Goal: Task Accomplishment & Management: Manage account settings

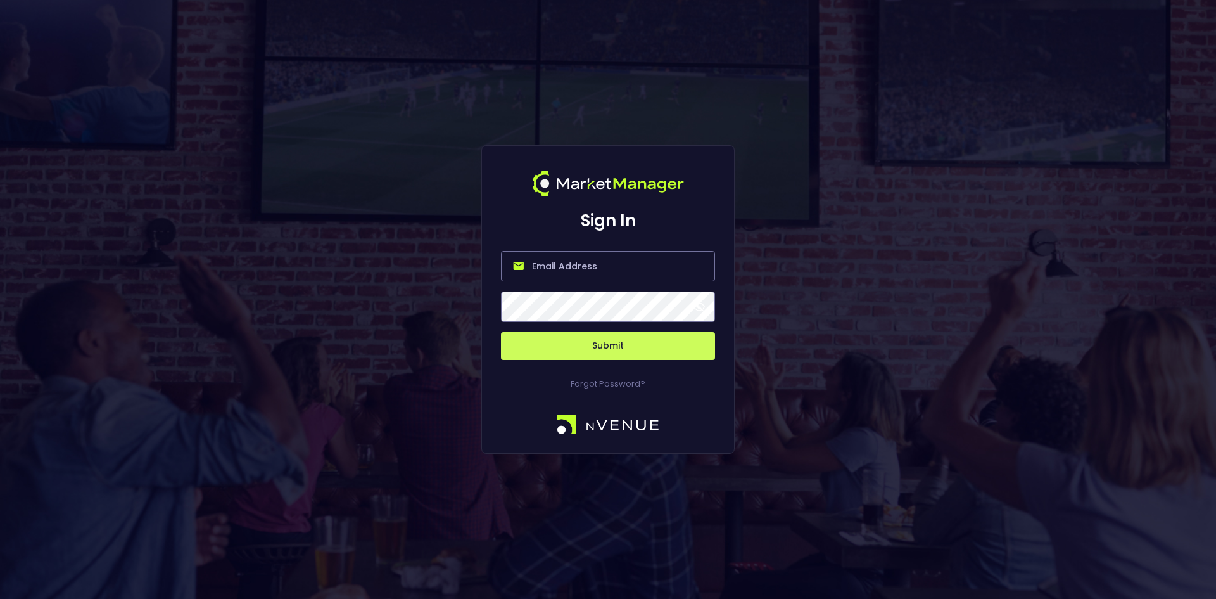
click at [540, 265] on input "email" at bounding box center [608, 266] width 214 height 30
type input "[EMAIL_ADDRESS][DOMAIN_NAME]"
click at [501, 332] on button "Submit" at bounding box center [608, 346] width 214 height 28
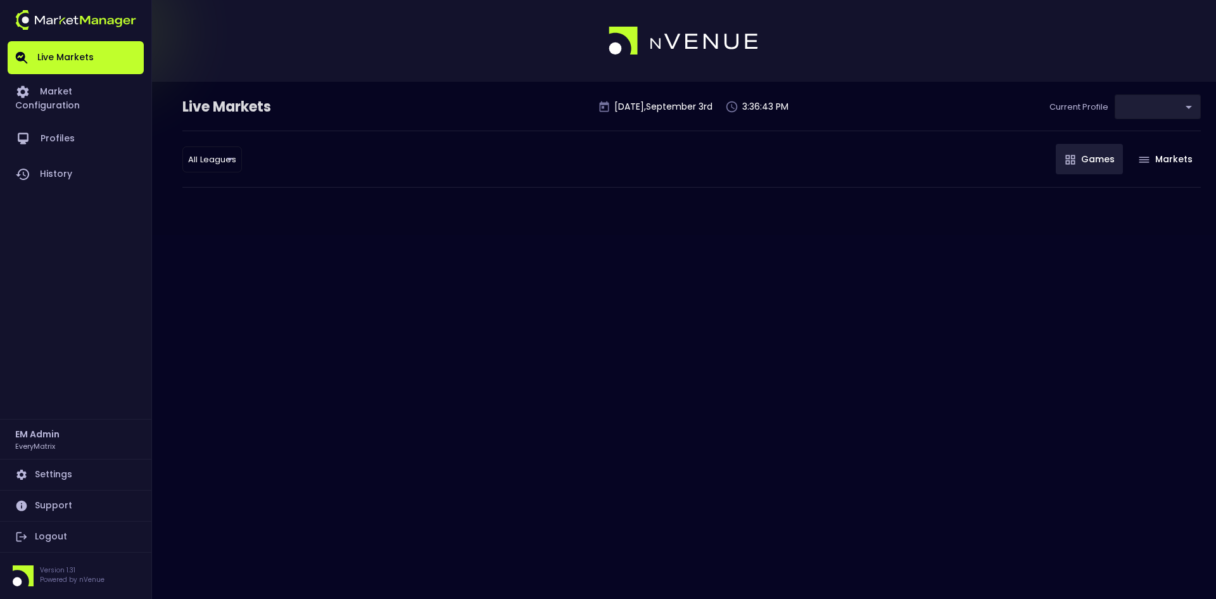
type input "41a1a02b-08cb-4a84-b265-6477bb6fe087"
click at [1144, 110] on body "Live Markets Market Configuration Profiles History EM Admin EveryMatrix Setting…" at bounding box center [608, 299] width 1216 height 599
click at [960, 99] on div at bounding box center [608, 299] width 1216 height 599
click at [103, 89] on link "Market Configuration" at bounding box center [76, 97] width 136 height 47
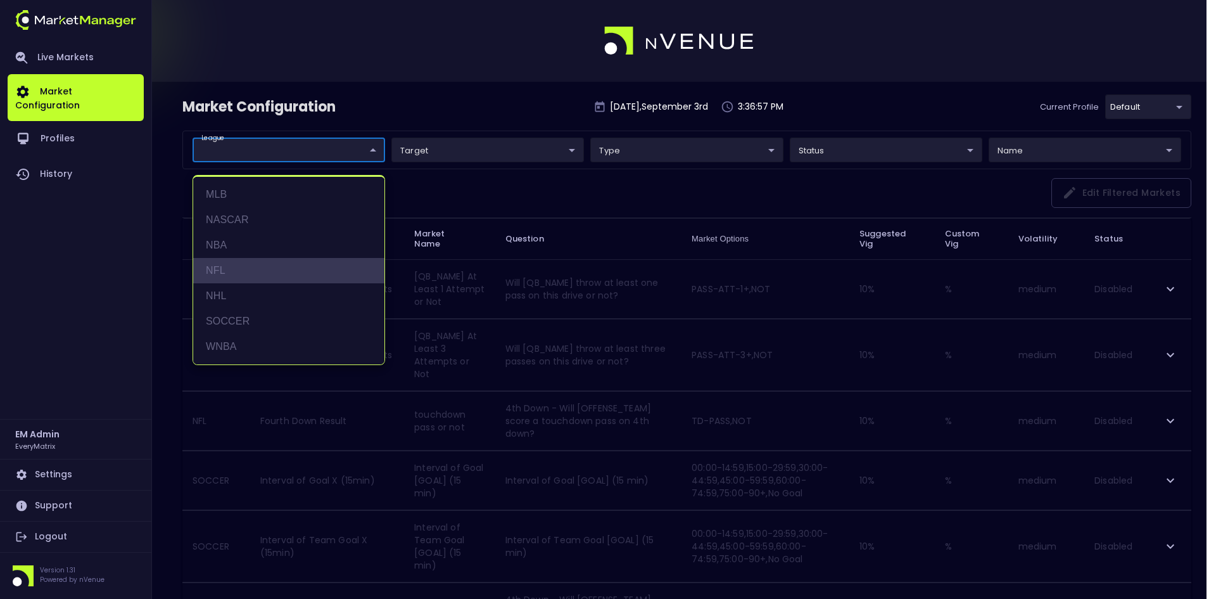
click at [214, 269] on li "NFL" at bounding box center [288, 270] width 191 height 25
type input "NFL"
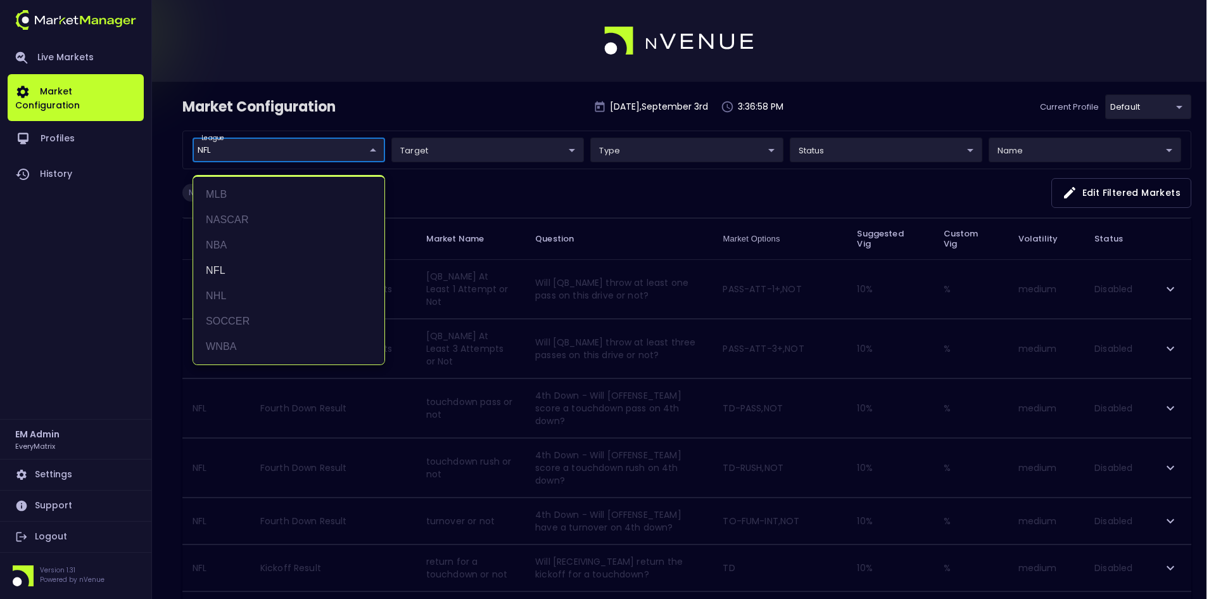
click at [480, 192] on div at bounding box center [608, 299] width 1216 height 599
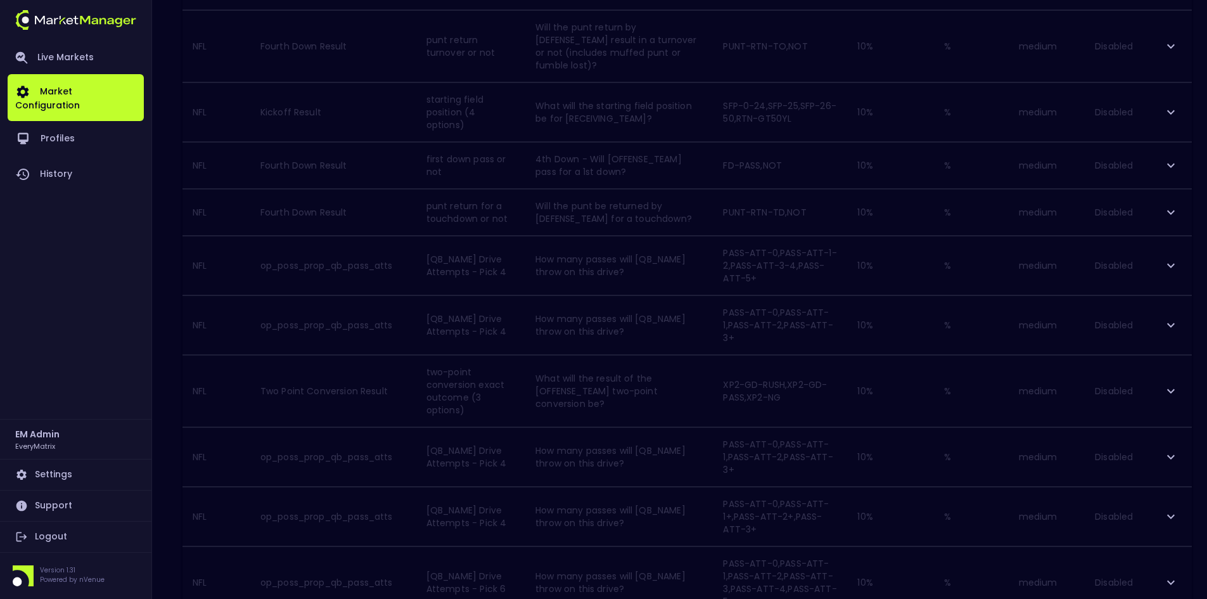
scroll to position [1125, 0]
click at [1175, 545] on icon "Go to next page" at bounding box center [1177, 551] width 15 height 15
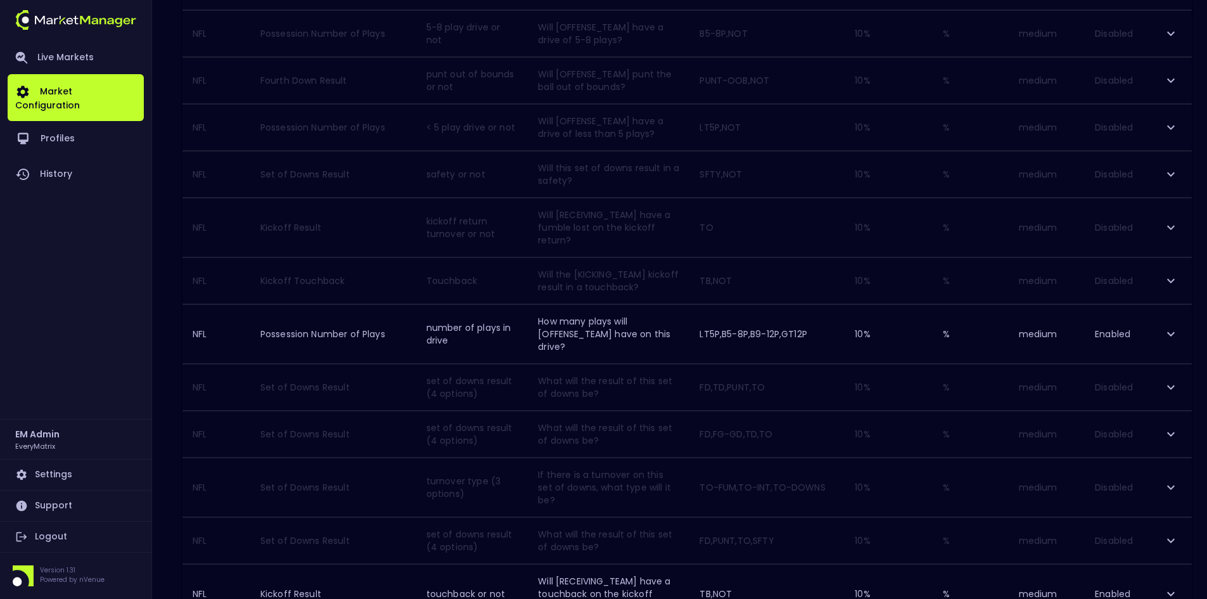
scroll to position [887, 0]
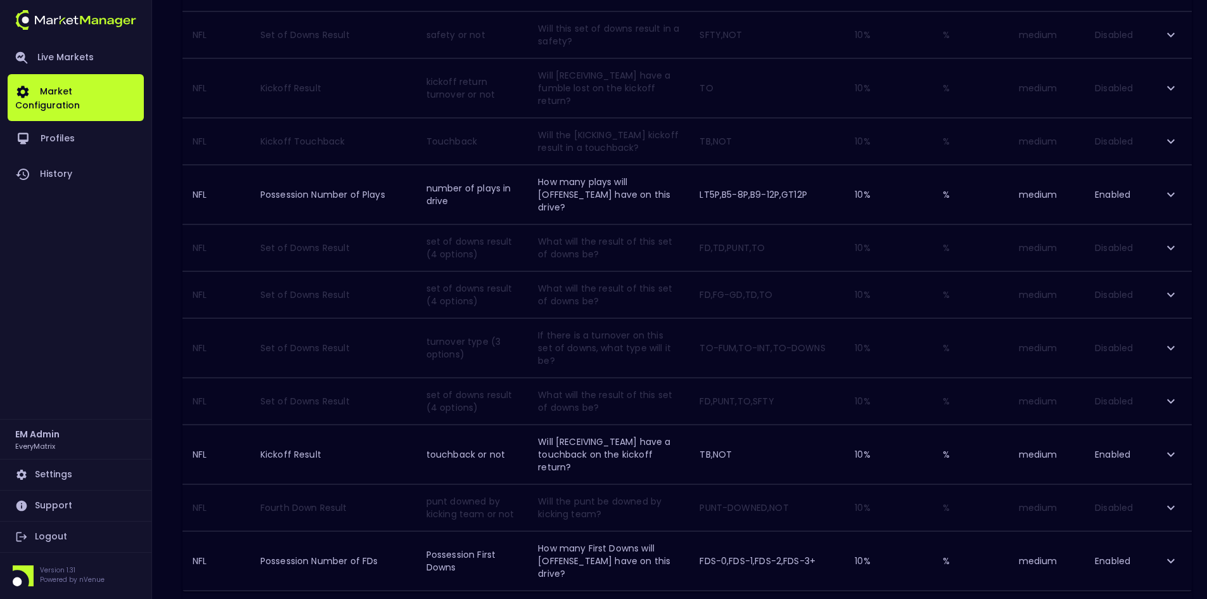
scroll to position [1010, 0]
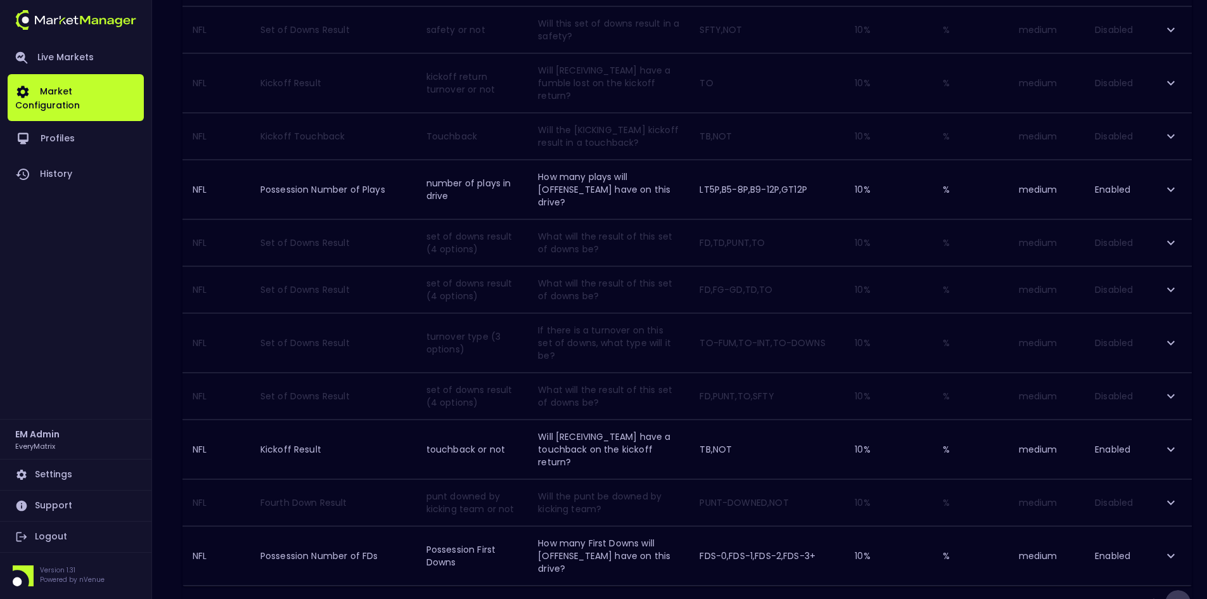
click at [1178, 595] on icon "Go to next page" at bounding box center [1177, 602] width 15 height 15
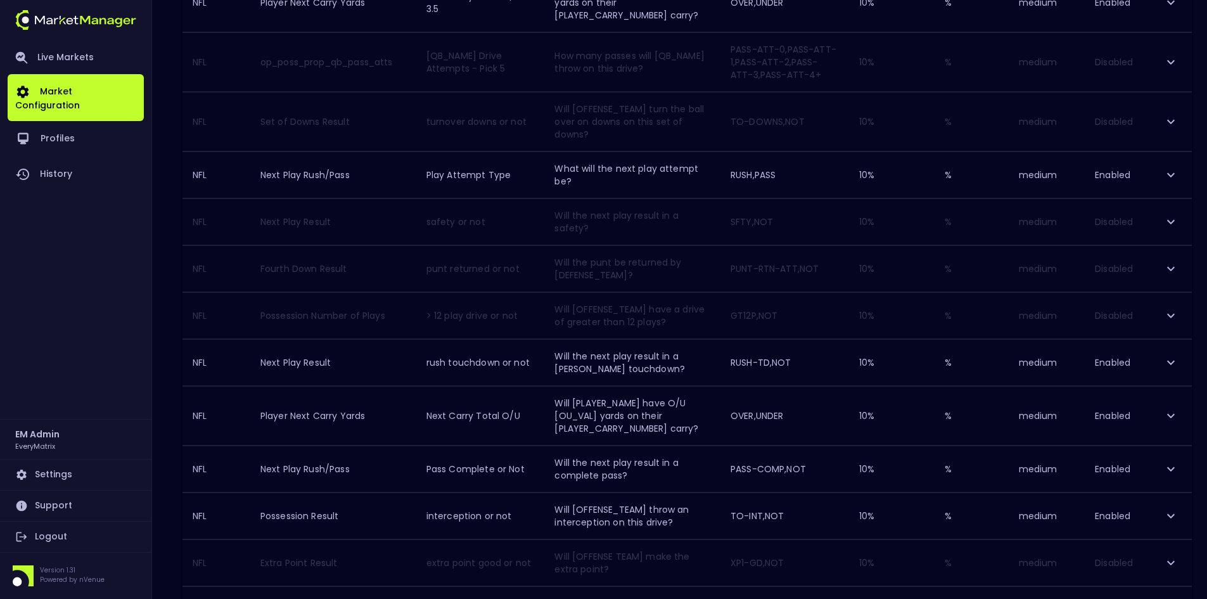
scroll to position [443, 0]
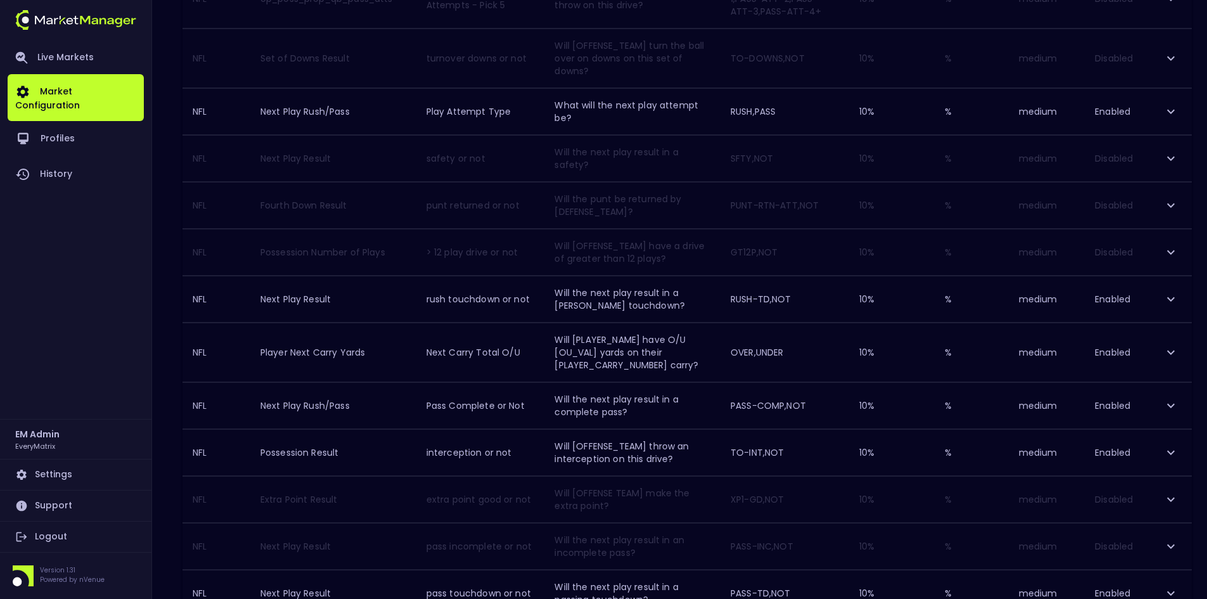
click at [159, 397] on div "Market Configuration [DATE] 3:37:56 PM Current Profile default 41a1a02b-08cb-4a…" at bounding box center [603, 395] width 1207 height 1515
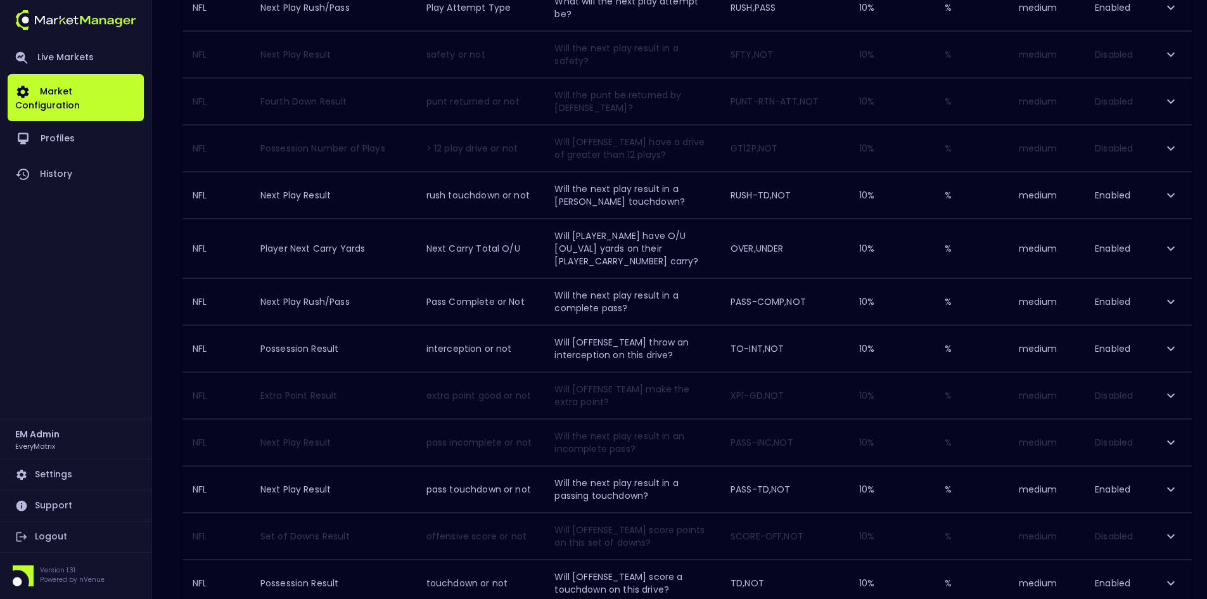
scroll to position [570, 0]
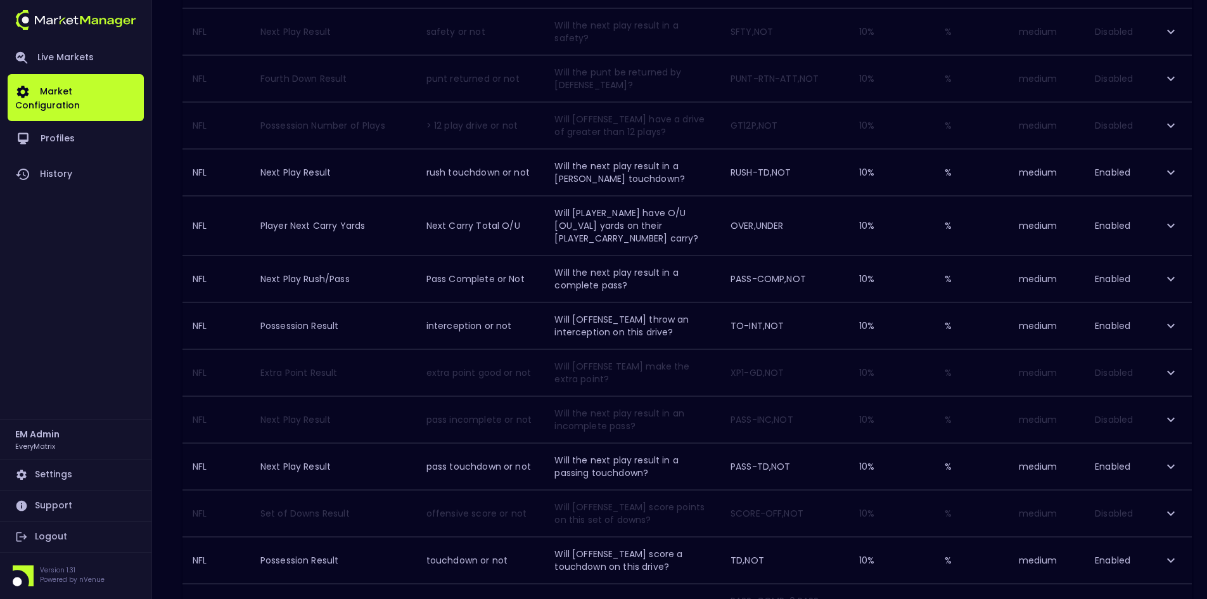
click at [1170, 318] on icon "expand row" at bounding box center [1170, 325] width 15 height 15
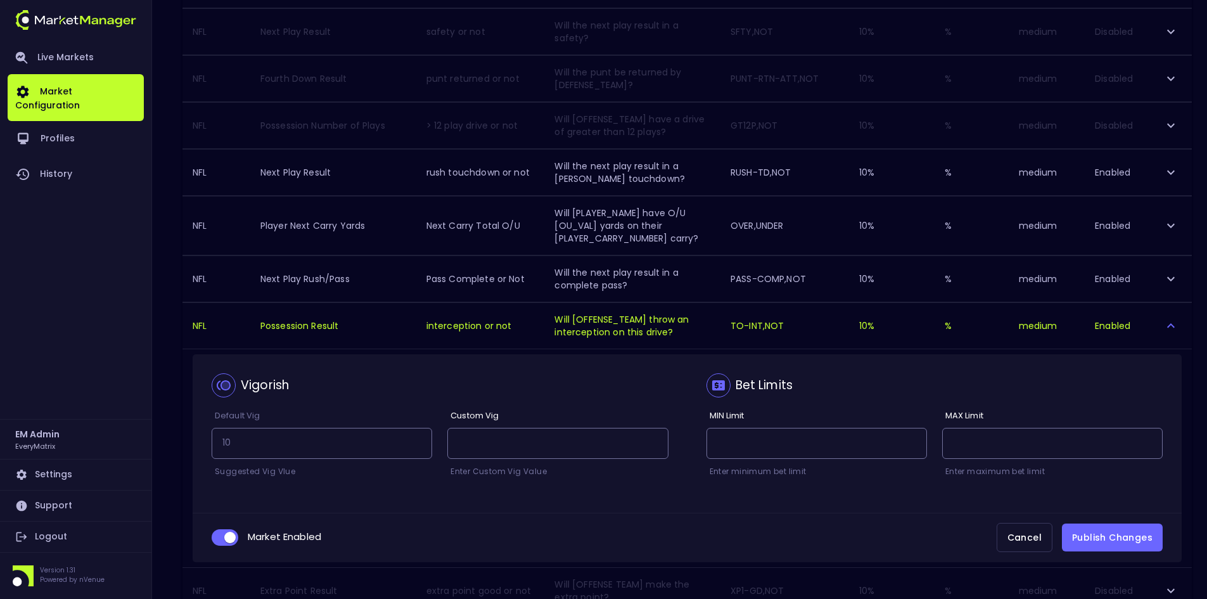
click at [221, 531] on input "collapsible table" at bounding box center [230, 536] width 34 height 11
checkbox input "false"
click at [1117, 523] on button "Publish Changes" at bounding box center [1112, 537] width 101 height 29
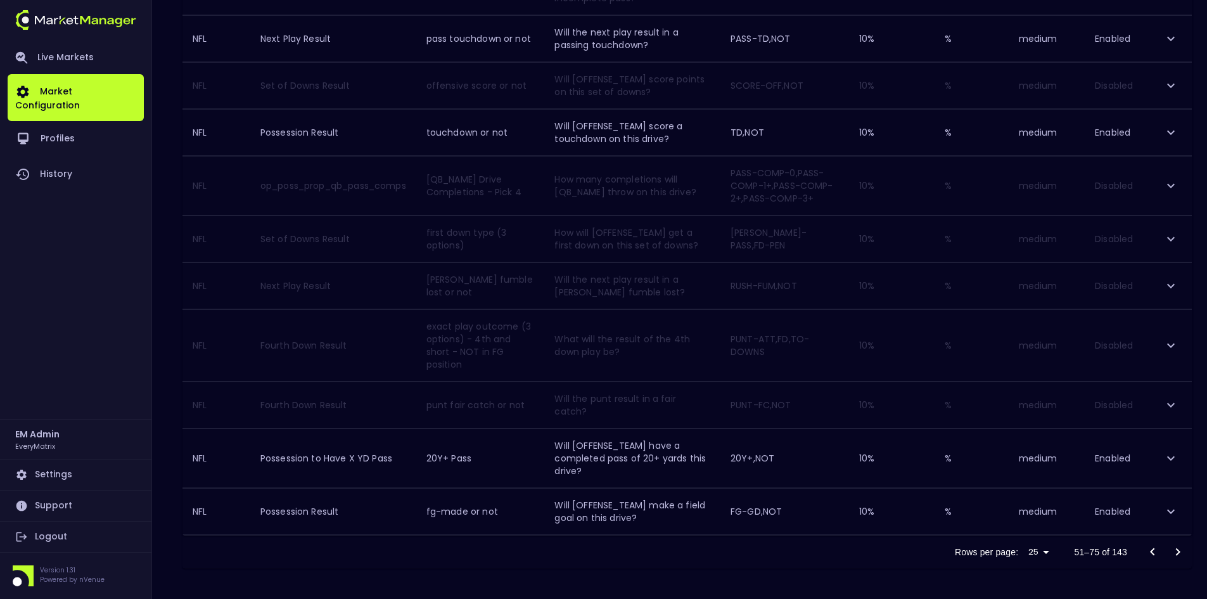
scroll to position [999, 0]
click at [1177, 549] on icon "Go to next page" at bounding box center [1177, 551] width 15 height 15
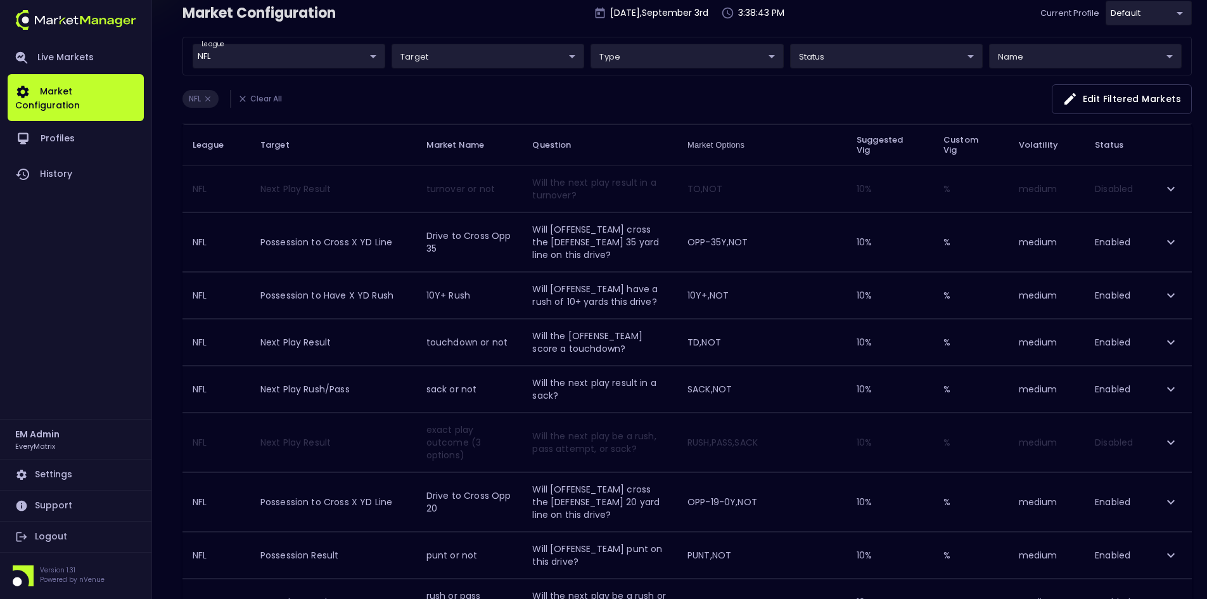
scroll to position [0, 0]
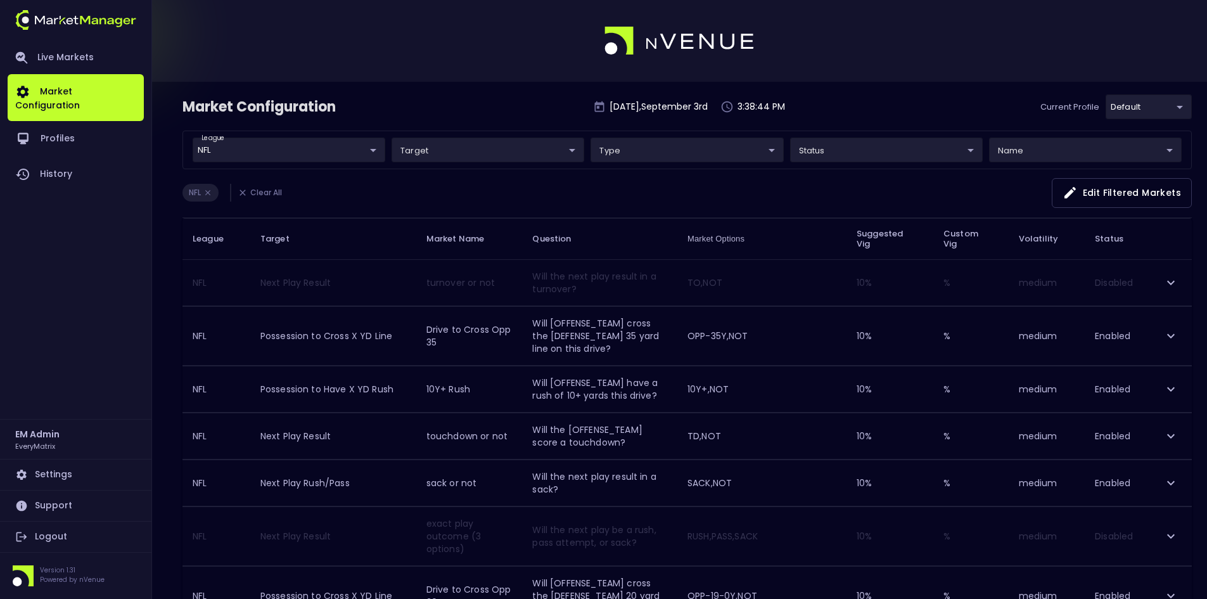
click at [496, 193] on div "NFL Clear All Edit filtered markets" at bounding box center [686, 198] width 1009 height 40
click at [896, 105] on div "Market Configuration [DATE] 3:39:06 PM Current Profile default 41a1a02b-08cb-4a…" at bounding box center [686, 112] width 1009 height 36
click at [870, 191] on div "NFL Clear All Edit filtered markets" at bounding box center [686, 198] width 1009 height 40
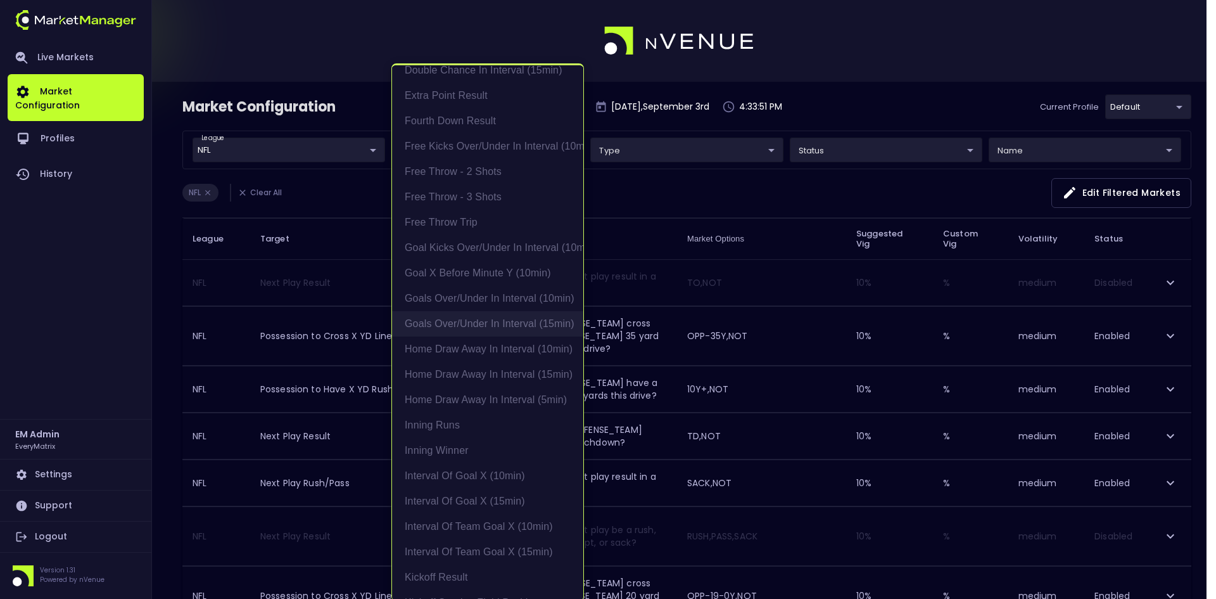
scroll to position [824, 0]
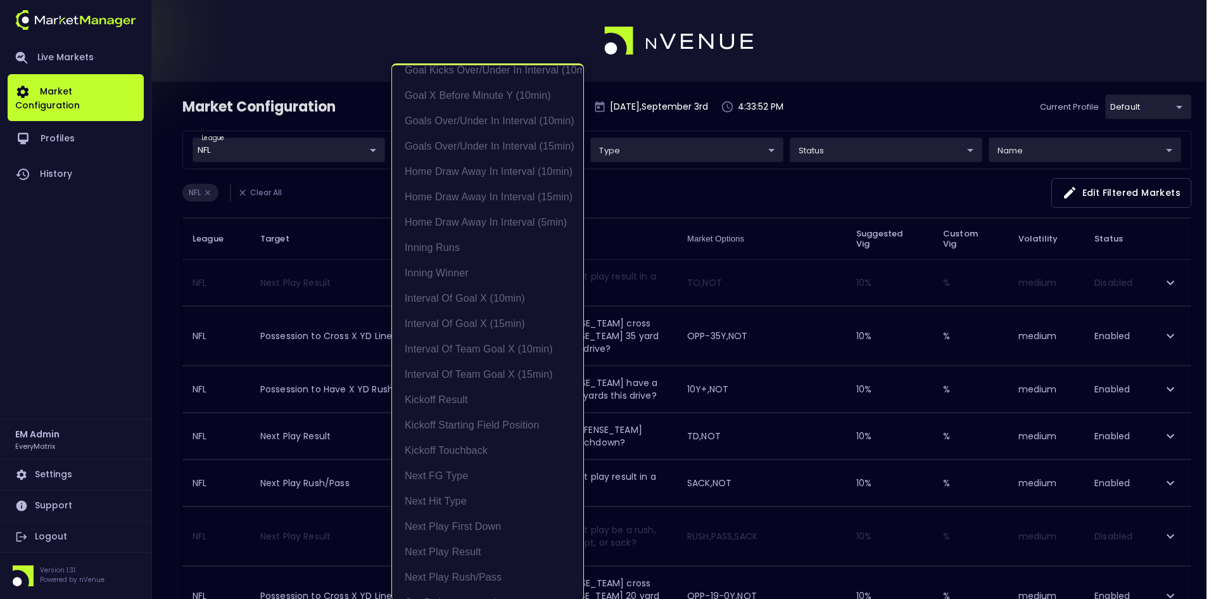
click at [683, 193] on div at bounding box center [608, 299] width 1216 height 599
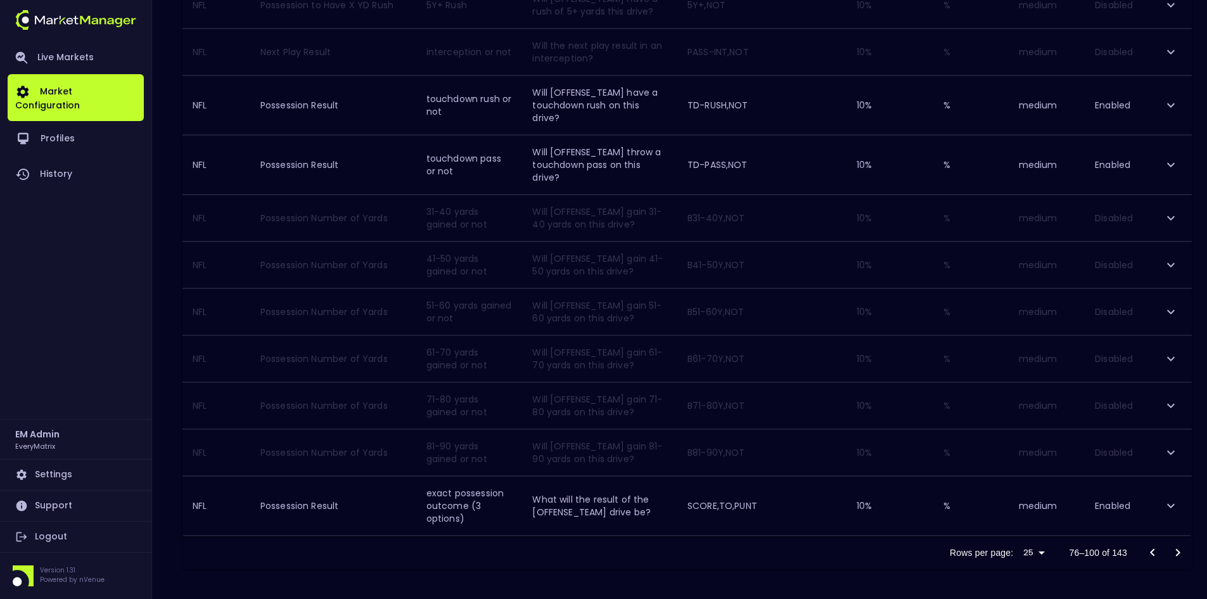
scroll to position [1010, 0]
click at [1179, 546] on icon "Go to next page" at bounding box center [1177, 551] width 15 height 15
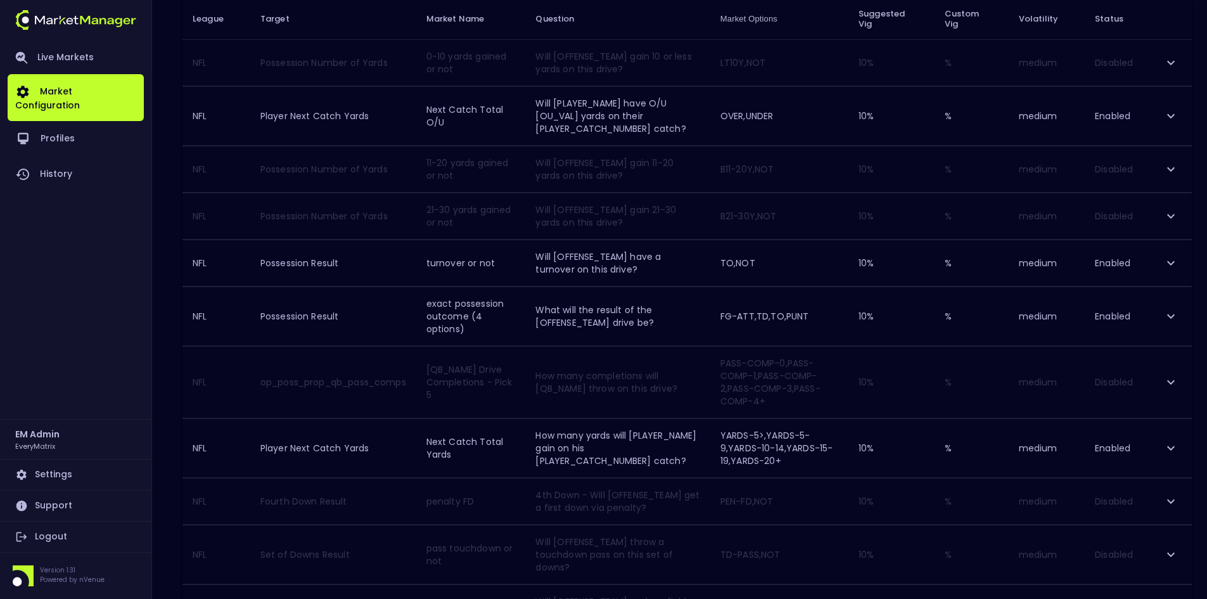
scroll to position [250, 0]
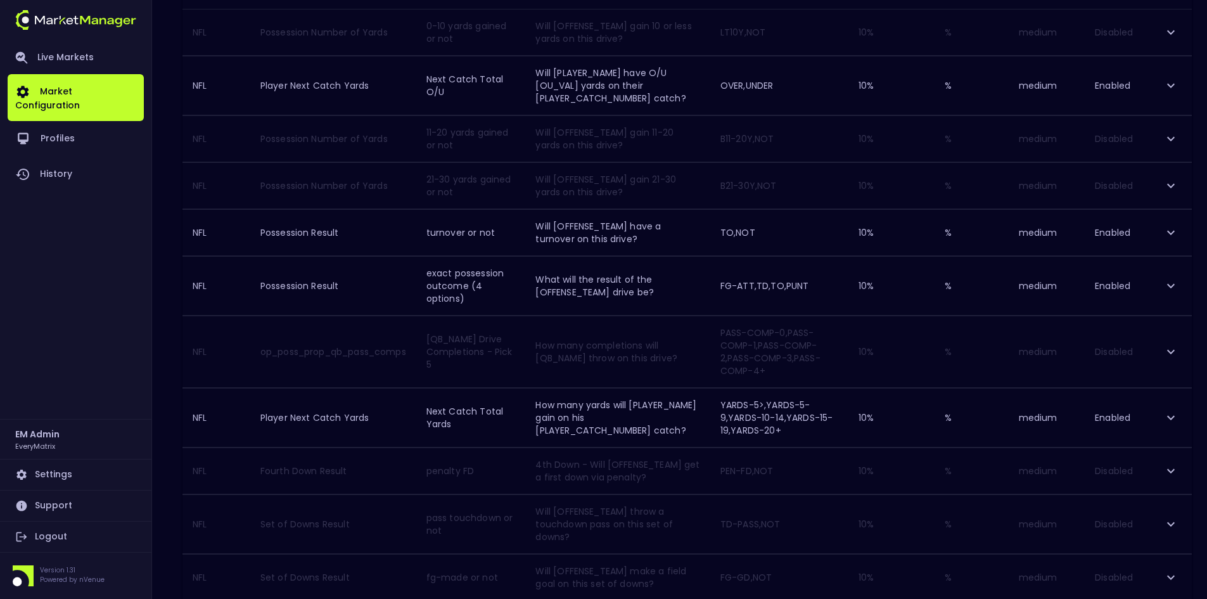
click at [1166, 416] on icon "expand row" at bounding box center [1170, 417] width 15 height 15
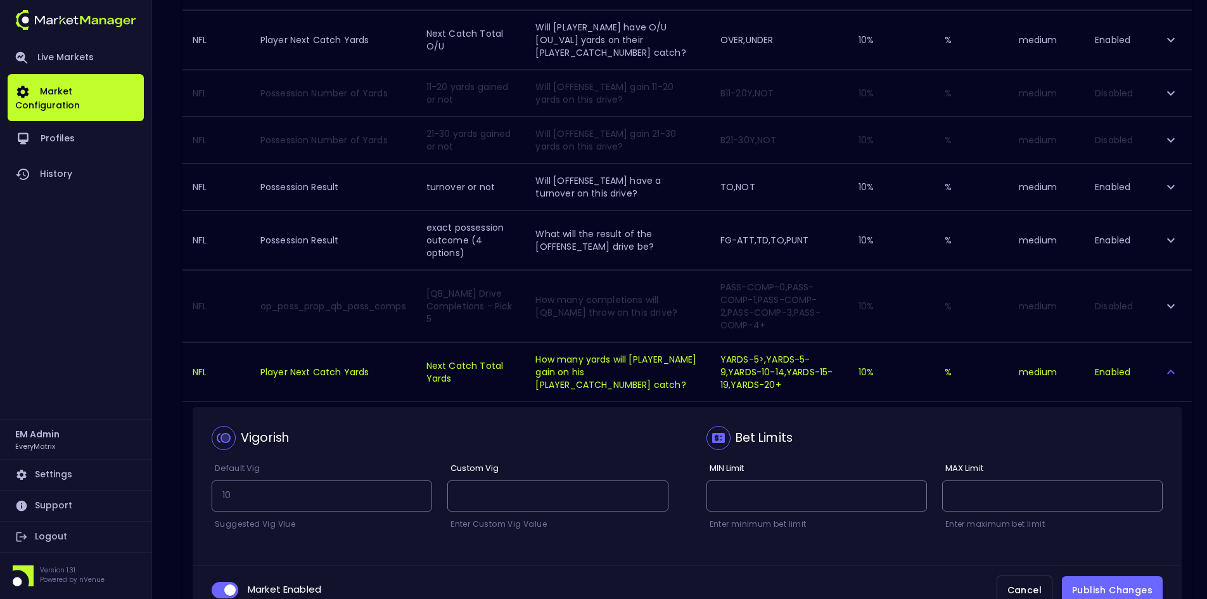
scroll to position [314, 0]
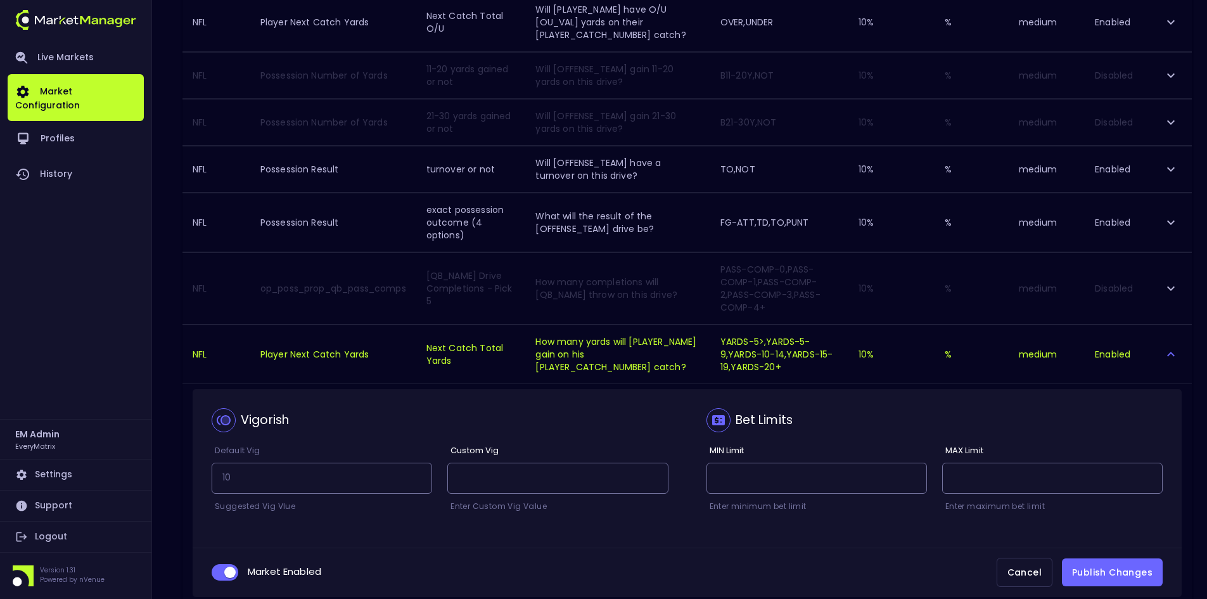
click at [219, 571] on input "collapsible table" at bounding box center [230, 571] width 34 height 11
checkbox input "false"
click at [1112, 568] on button "Publish Changes" at bounding box center [1112, 572] width 101 height 29
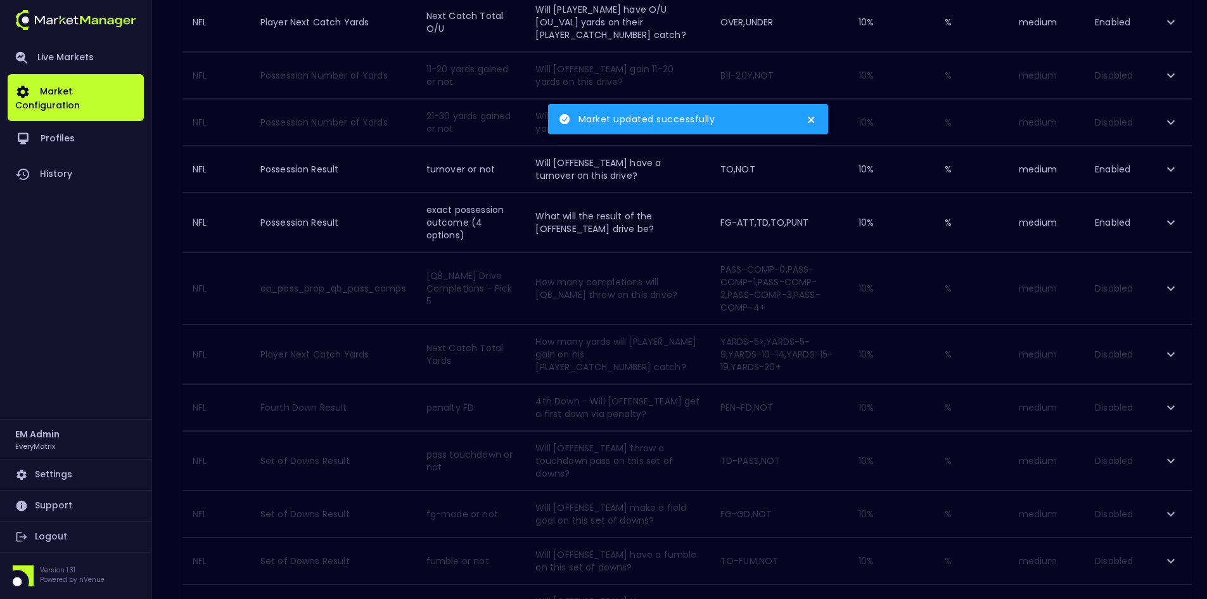
click at [815, 120] on icon "close" at bounding box center [811, 120] width 9 height 10
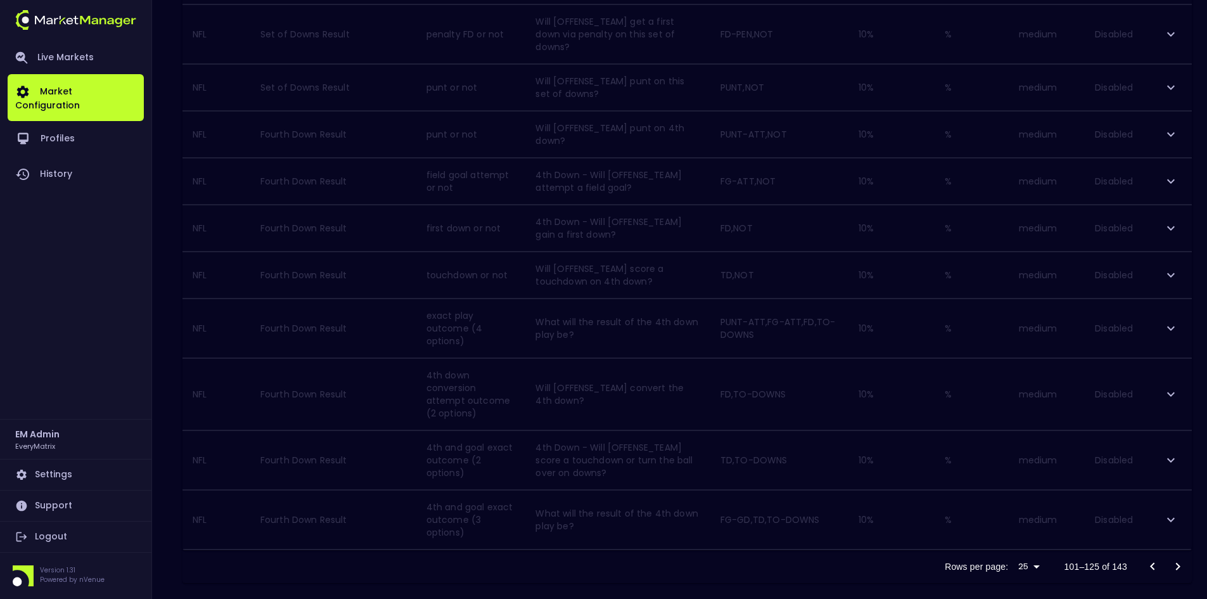
scroll to position [1036, 0]
click at [1180, 557] on icon "Go to next page" at bounding box center [1177, 564] width 15 height 15
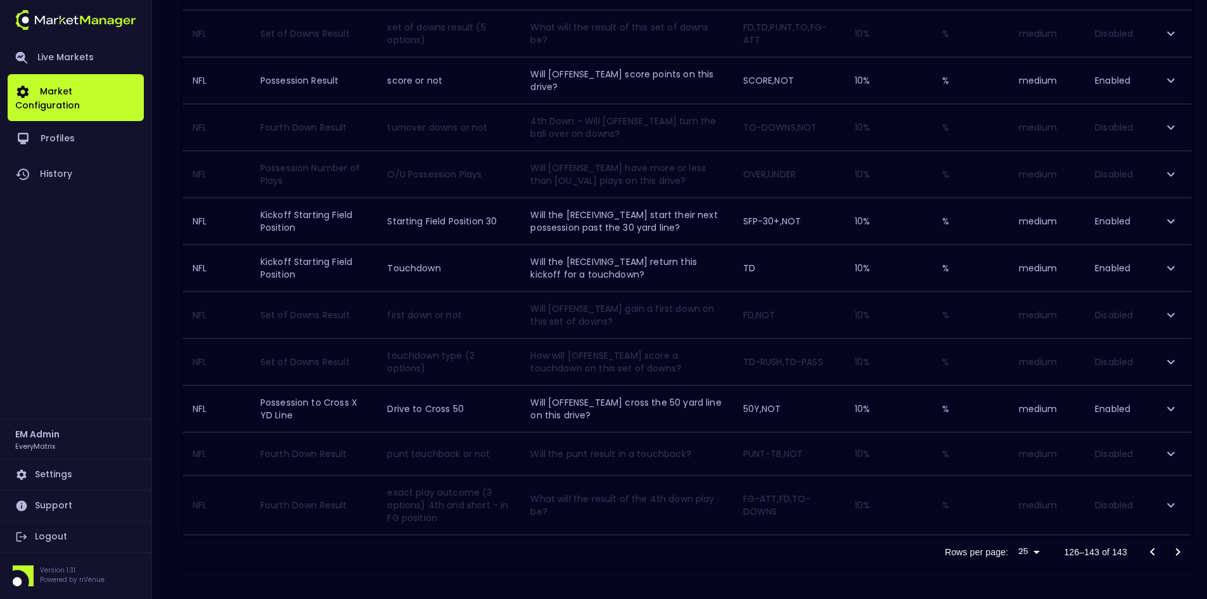
scroll to position [586, 0]
click at [1167, 267] on icon "expand row" at bounding box center [1170, 267] width 15 height 15
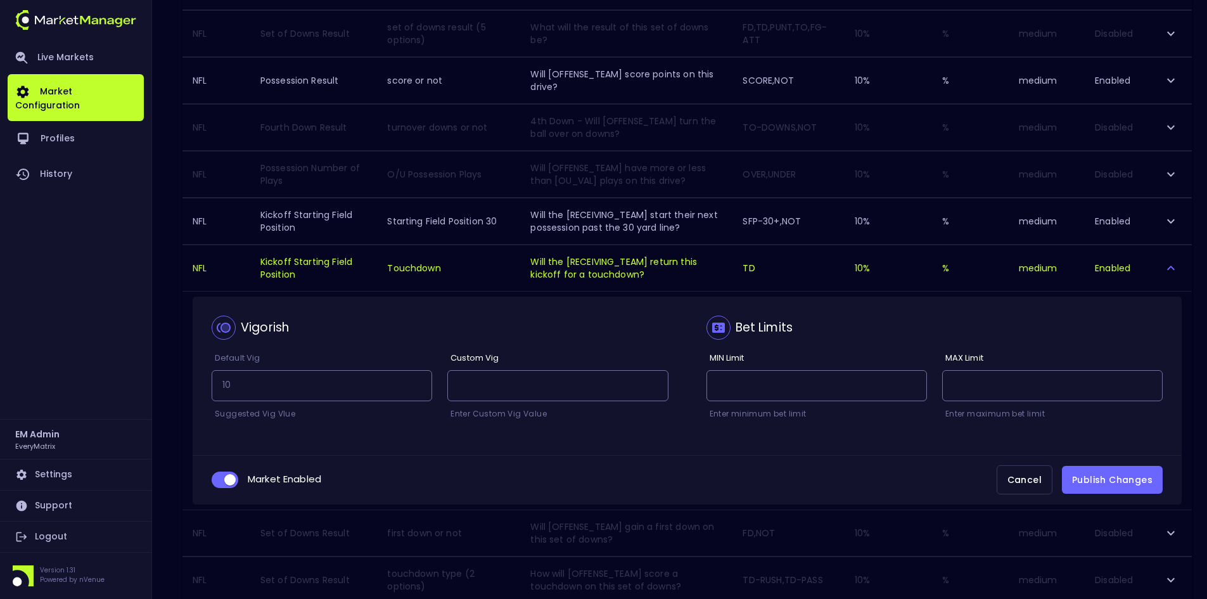
click at [217, 485] on input "collapsible table" at bounding box center [230, 479] width 34 height 11
checkbox input "false"
click at [1089, 480] on button "Publish Changes" at bounding box center [1112, 480] width 101 height 29
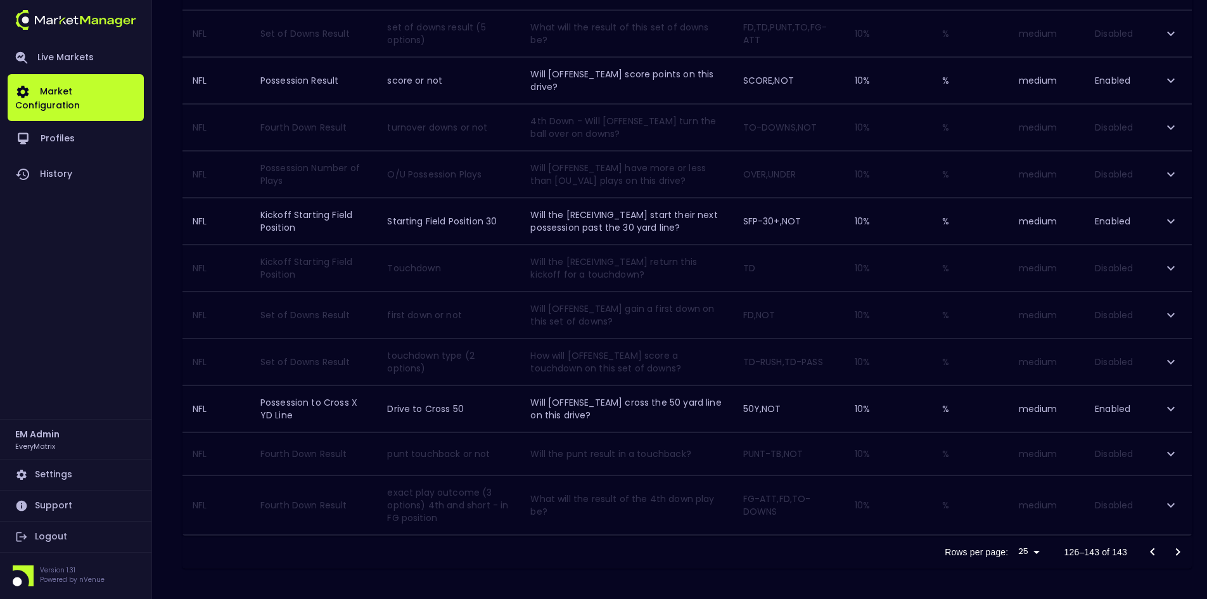
click at [1172, 218] on icon "expand row" at bounding box center [1170, 220] width 15 height 15
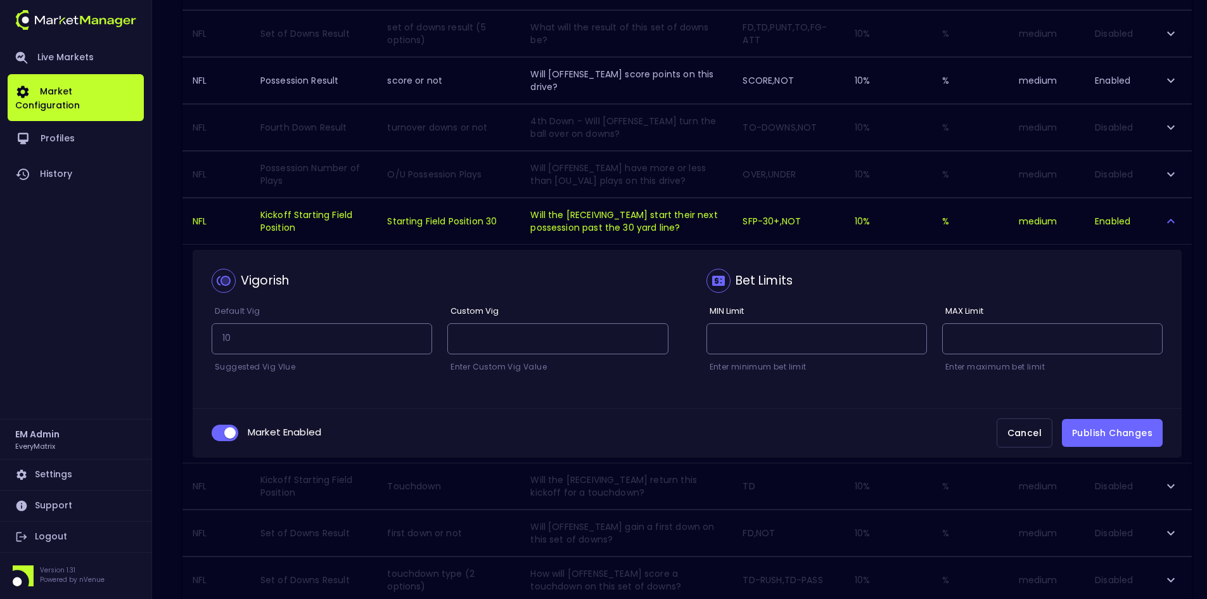
click at [222, 433] on input "collapsible table" at bounding box center [230, 432] width 34 height 11
checkbox input "false"
click at [1098, 430] on button "Publish Changes" at bounding box center [1112, 433] width 101 height 29
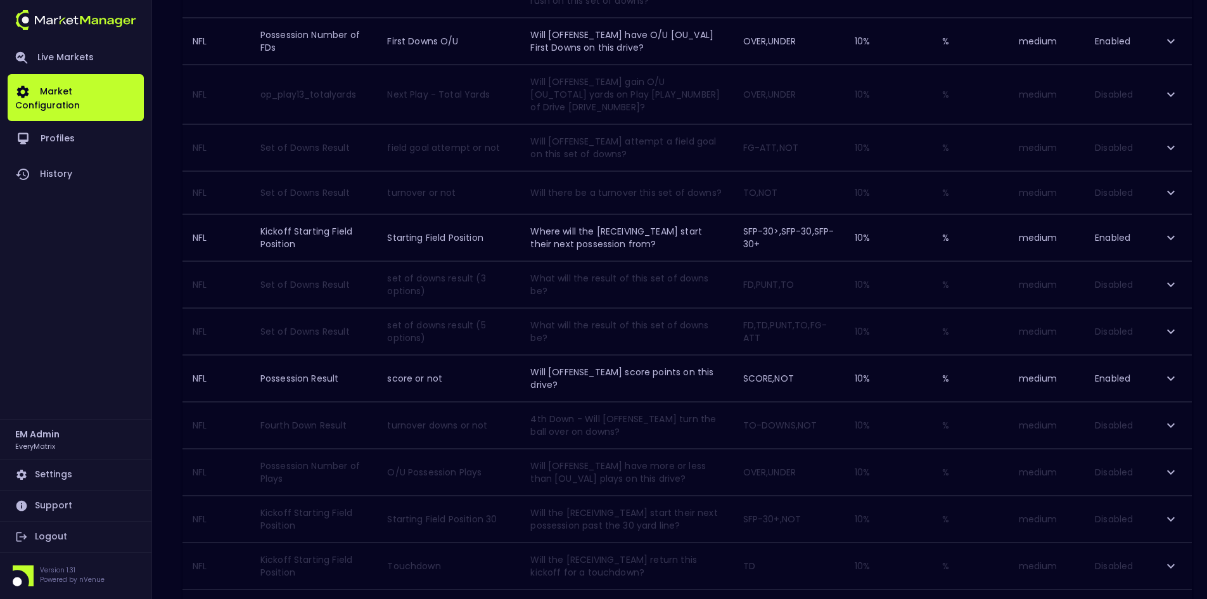
scroll to position [269, 0]
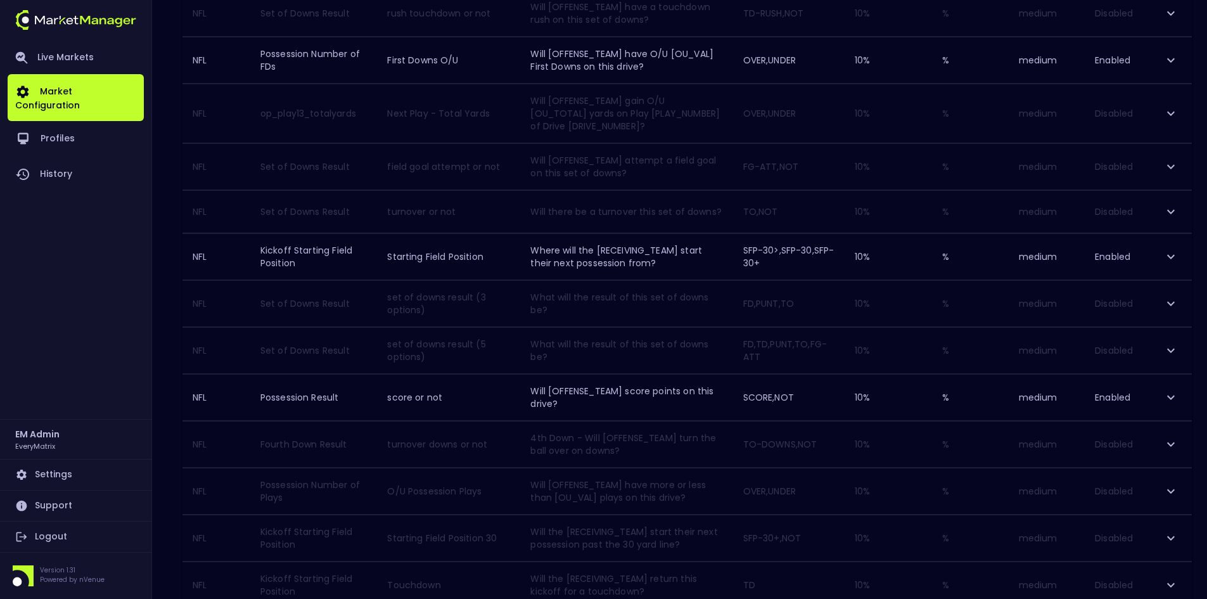
click at [1171, 259] on icon "expand row" at bounding box center [1170, 256] width 15 height 15
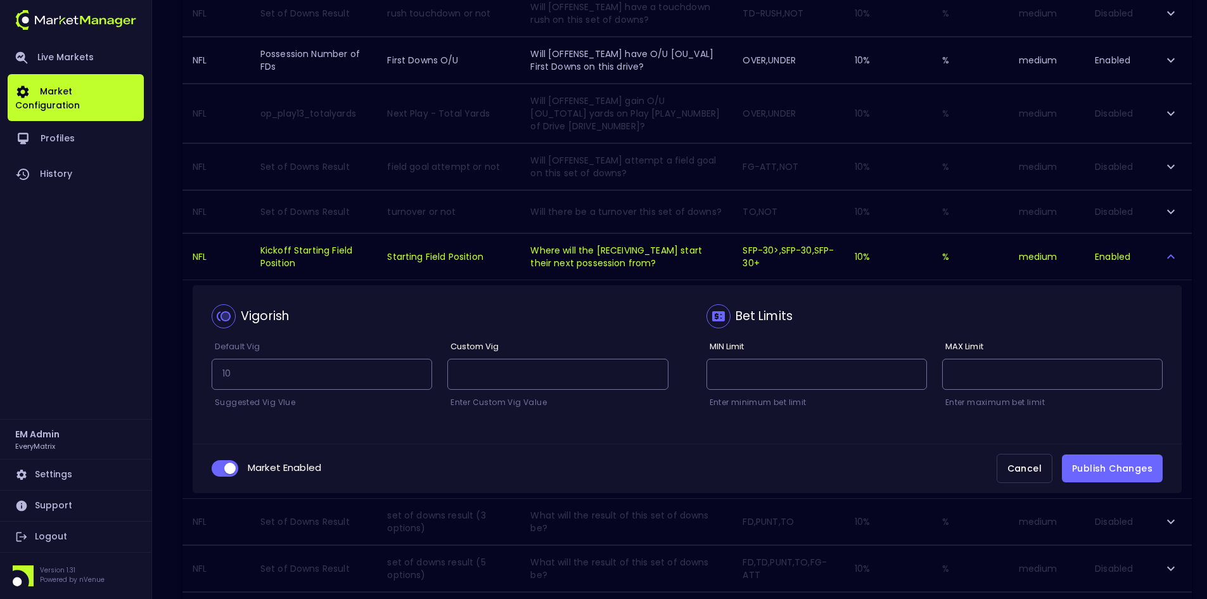
click at [217, 467] on input "collapsible table" at bounding box center [230, 467] width 34 height 11
checkbox input "false"
click at [1106, 464] on button "Publish Changes" at bounding box center [1112, 468] width 101 height 29
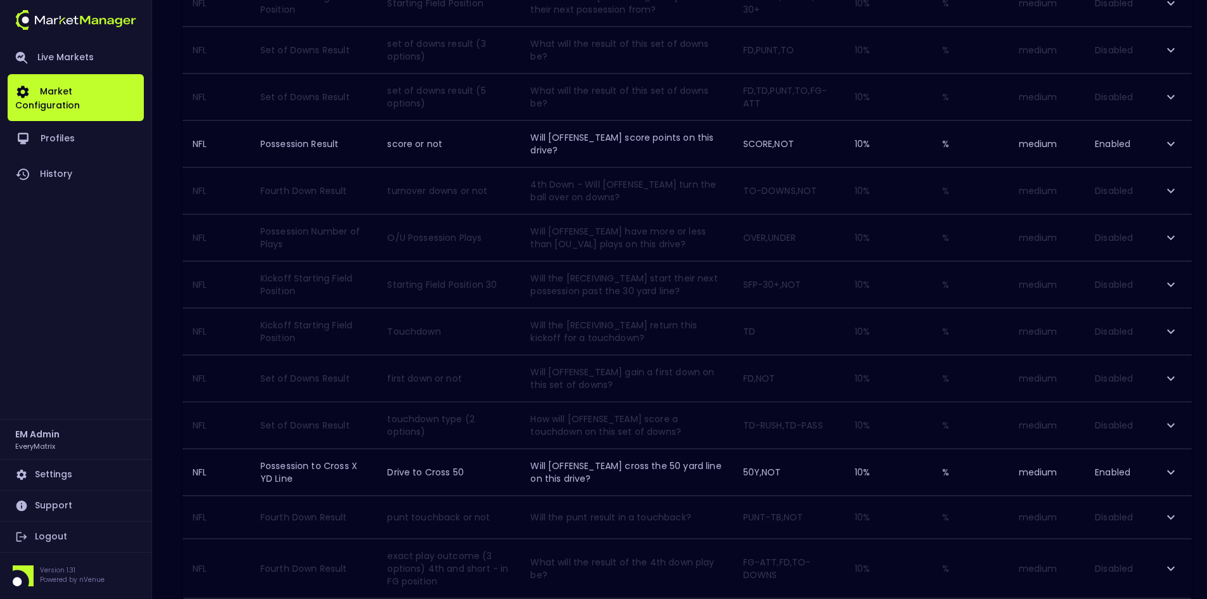
scroll to position [586, 0]
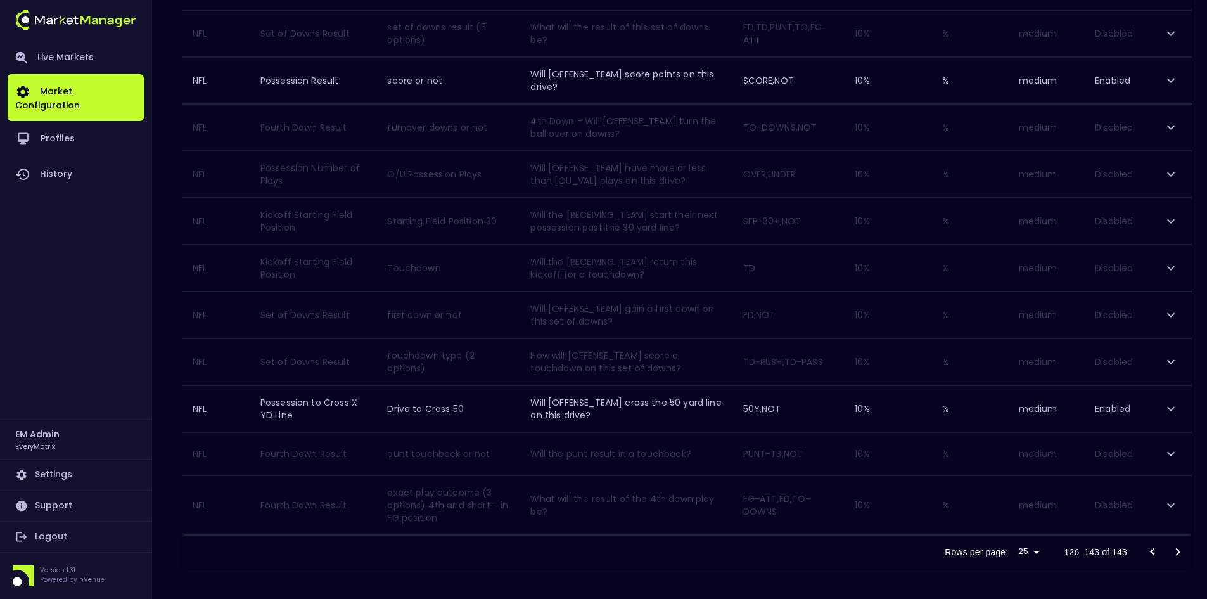
click at [1177, 550] on div at bounding box center [1165, 551] width 51 height 25
click at [1154, 550] on icon "Go to previous page" at bounding box center [1152, 551] width 15 height 15
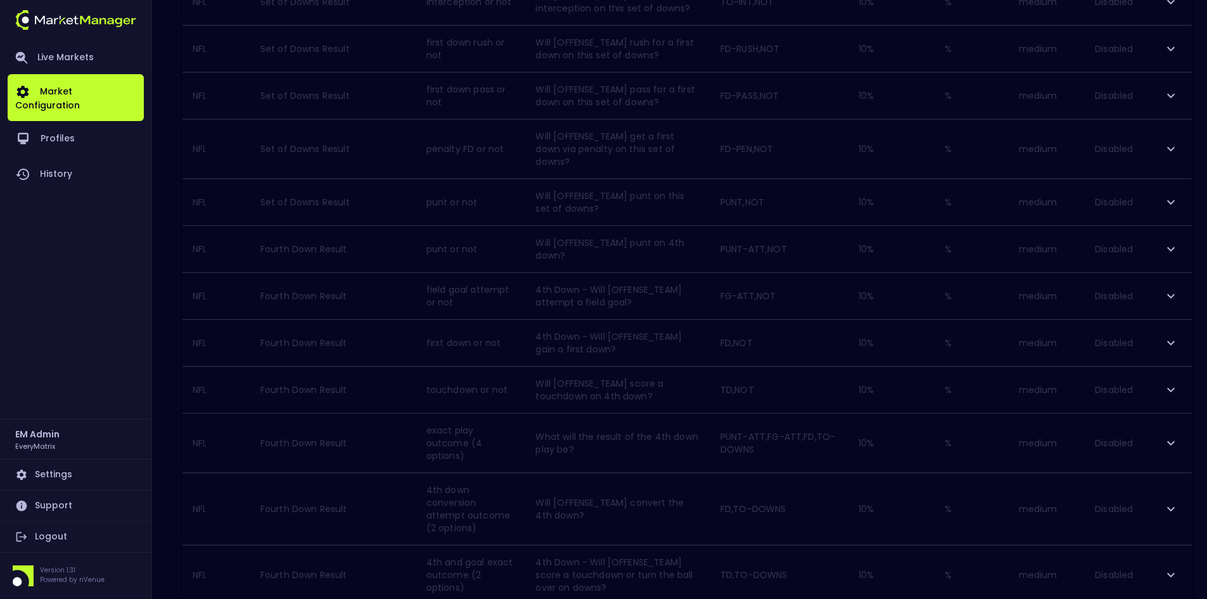
scroll to position [1036, 0]
click at [1149, 557] on icon "Go to previous page" at bounding box center [1152, 564] width 15 height 15
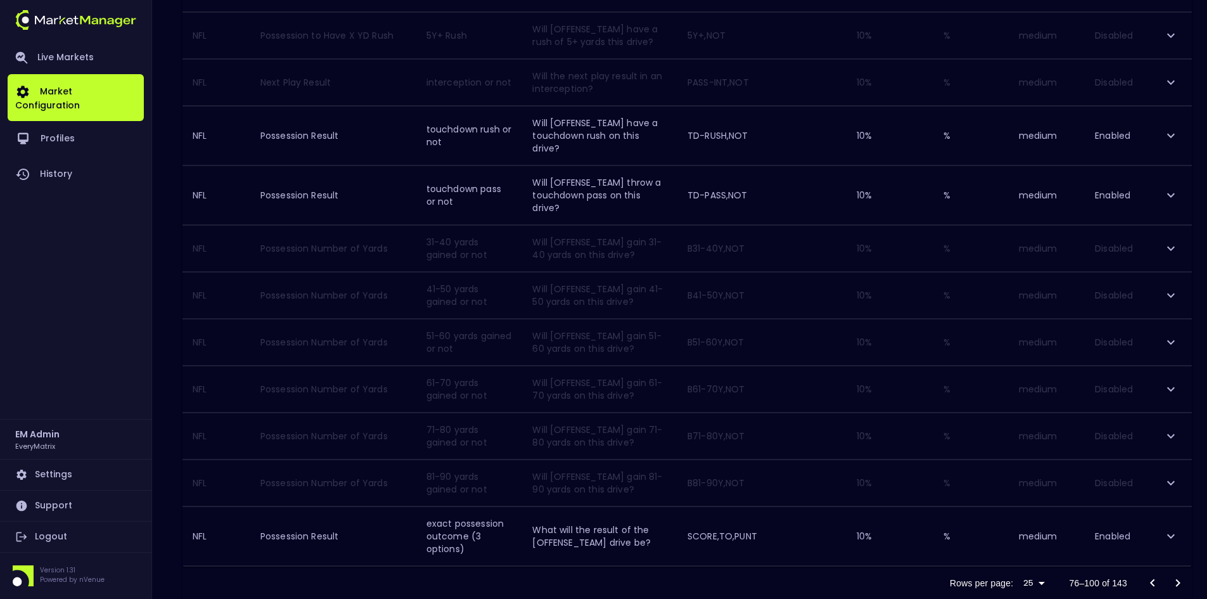
scroll to position [1010, 0]
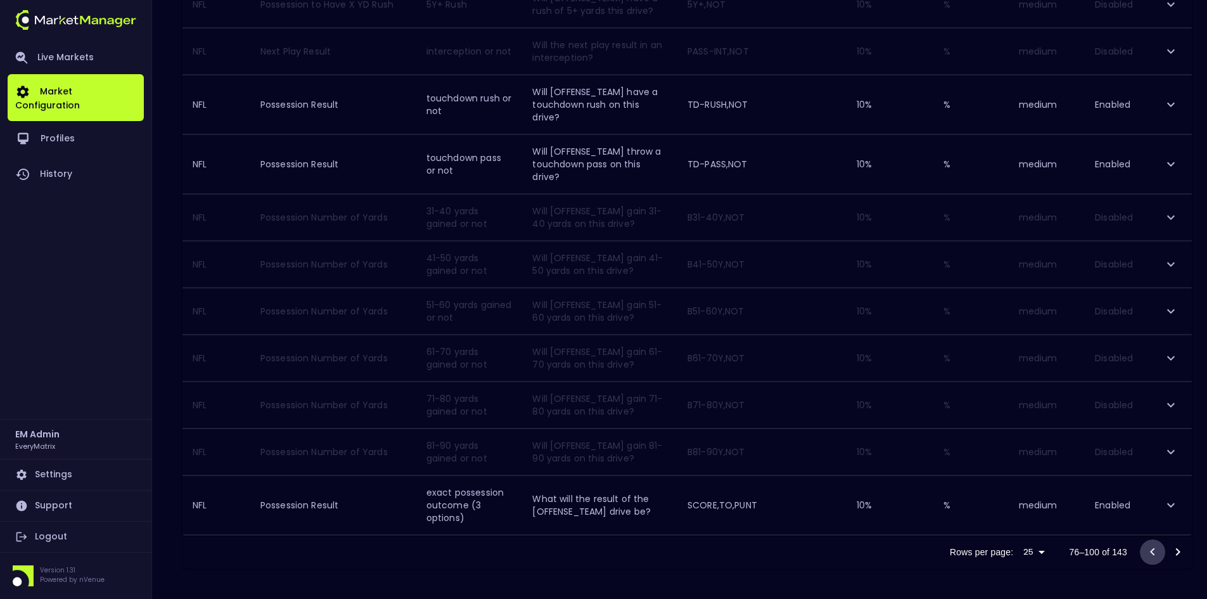
click at [1154, 551] on icon "Go to previous page" at bounding box center [1152, 551] width 15 height 15
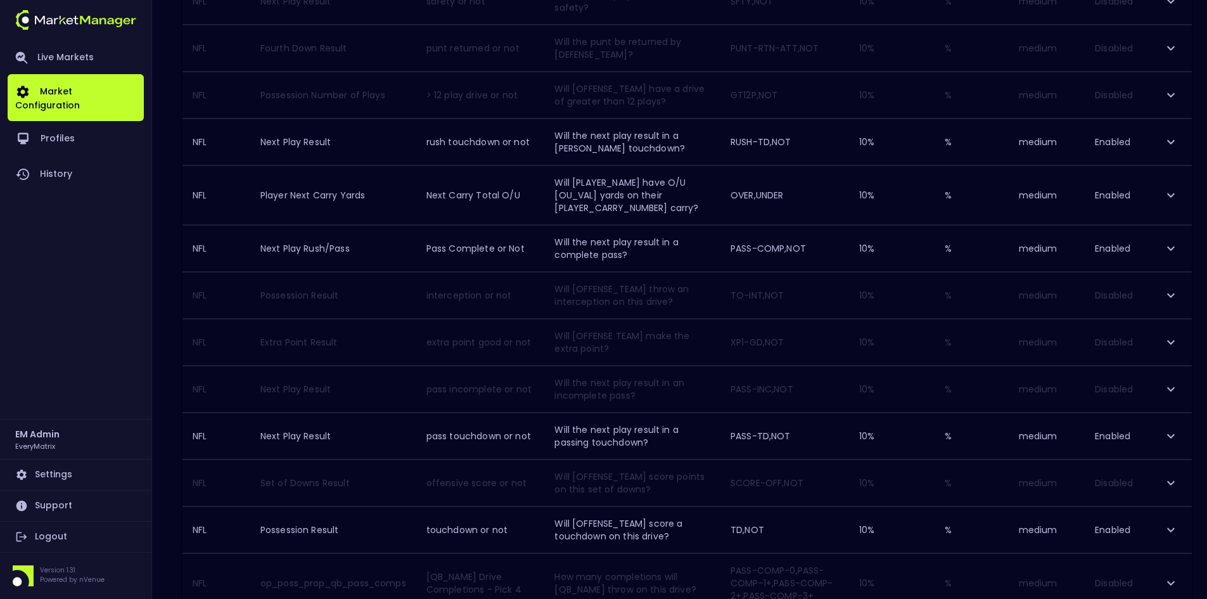
scroll to position [534, 0]
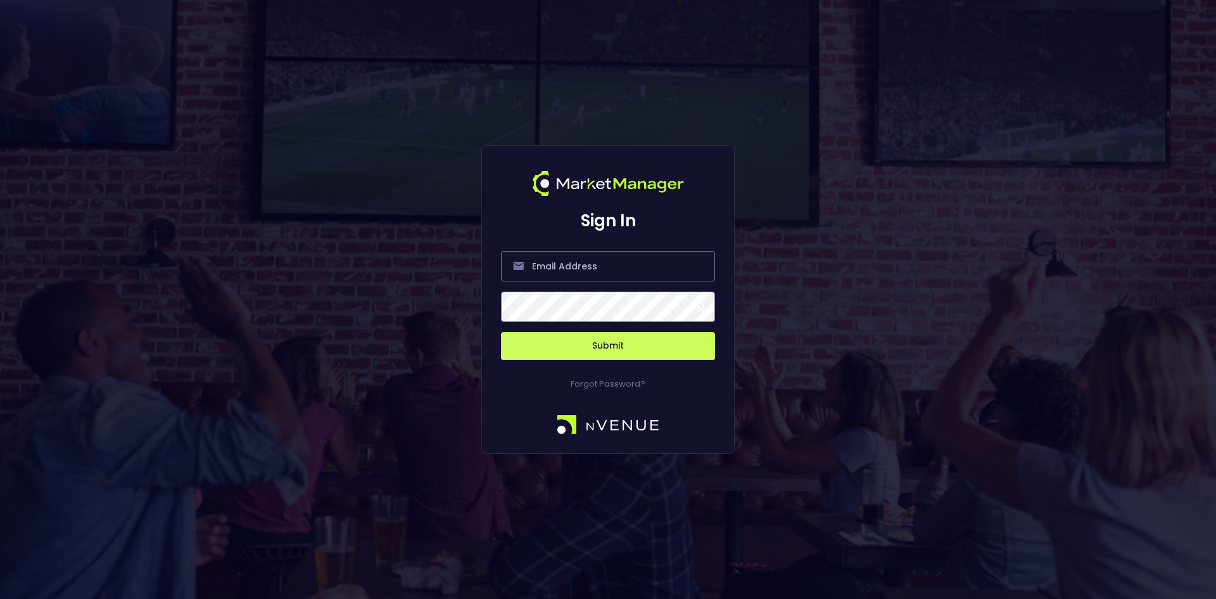
click at [1168, 254] on div "Sign In Submit Forgot Password?" at bounding box center [608, 299] width 1216 height 599
click at [575, 267] on input "email" at bounding box center [608, 266] width 214 height 30
type input "[EMAIL_ADDRESS][DOMAIN_NAME]"
click at [501, 332] on button "Submit" at bounding box center [608, 346] width 214 height 28
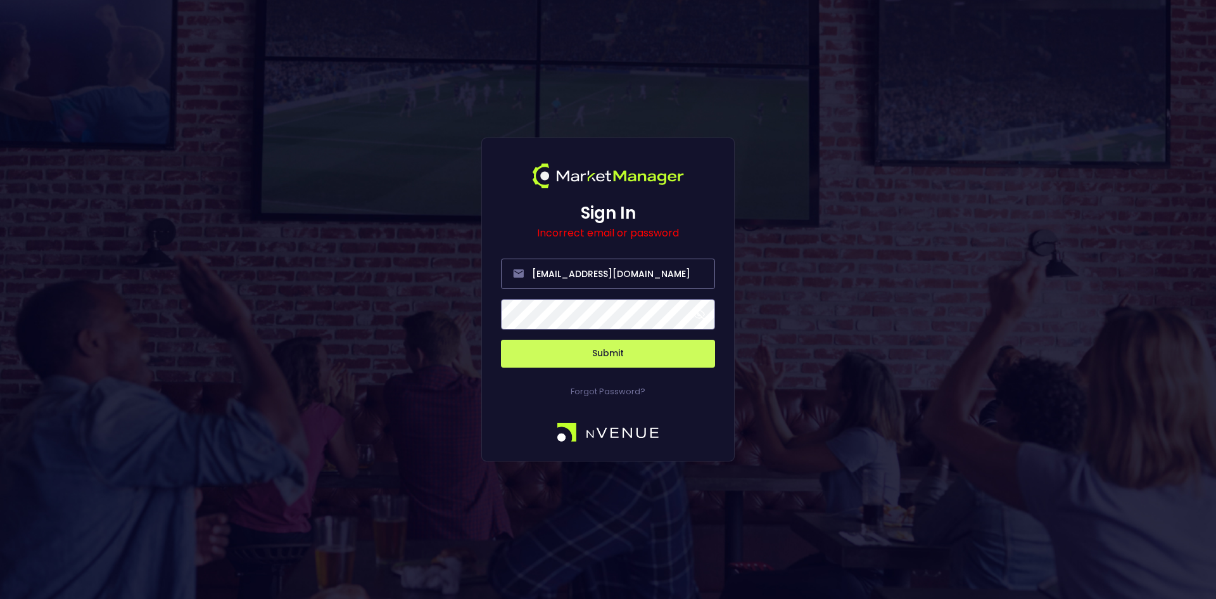
click at [532, 350] on button "Submit" at bounding box center [608, 354] width 214 height 28
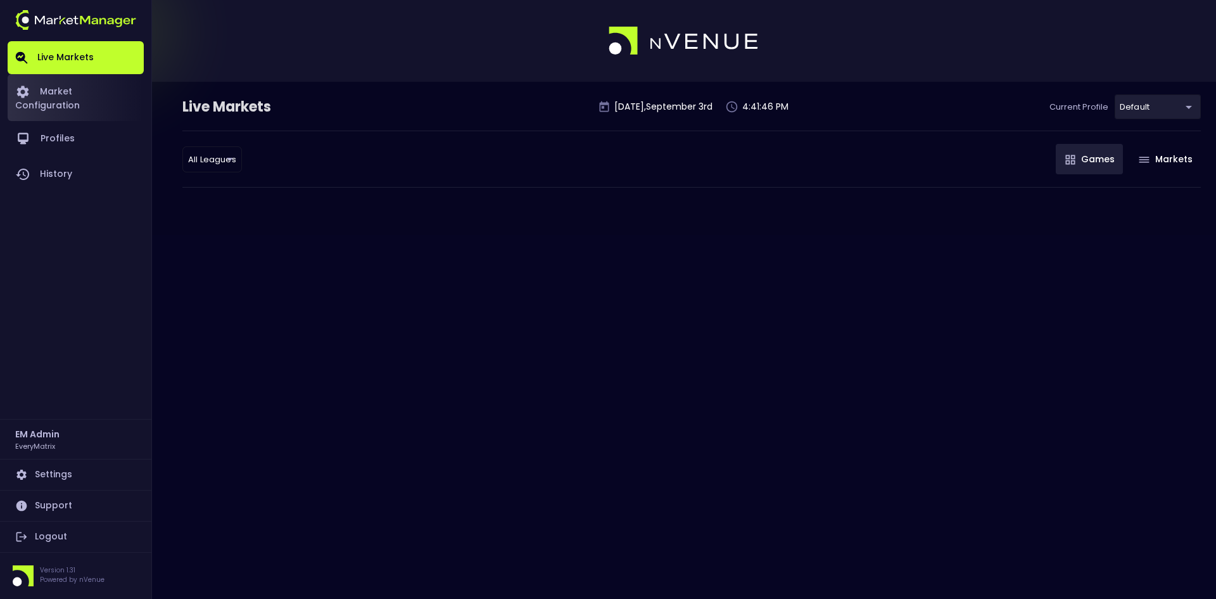
click at [82, 86] on link "Market Configuration" at bounding box center [76, 97] width 136 height 47
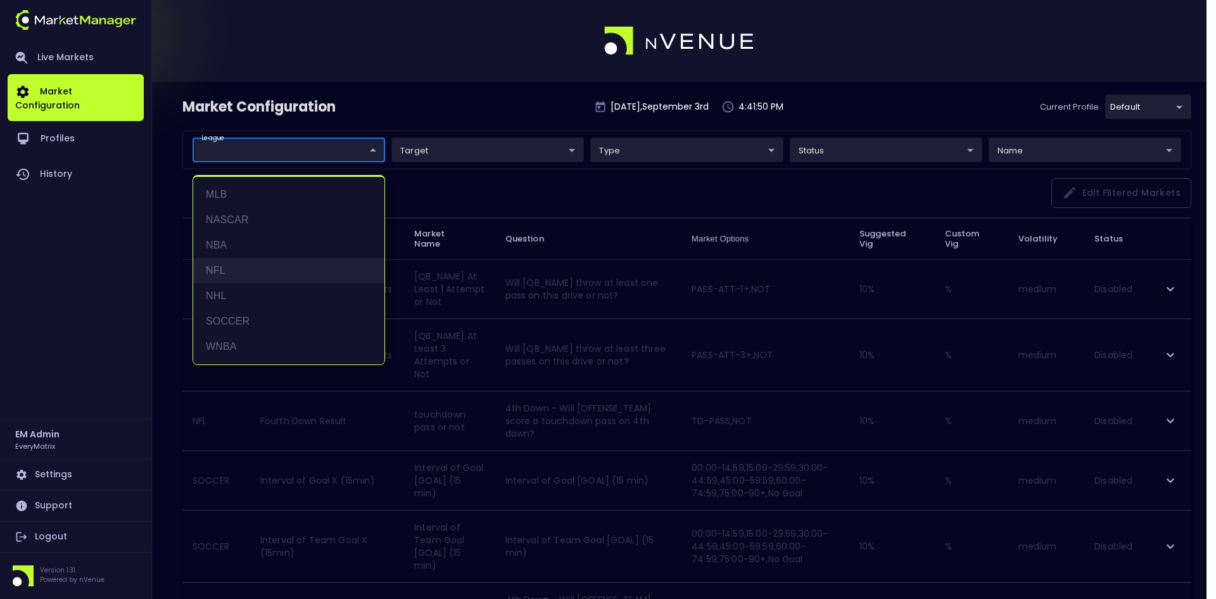
click at [226, 263] on li "NFL" at bounding box center [288, 270] width 191 height 25
type input "NFL"
click at [456, 102] on div at bounding box center [608, 299] width 1216 height 599
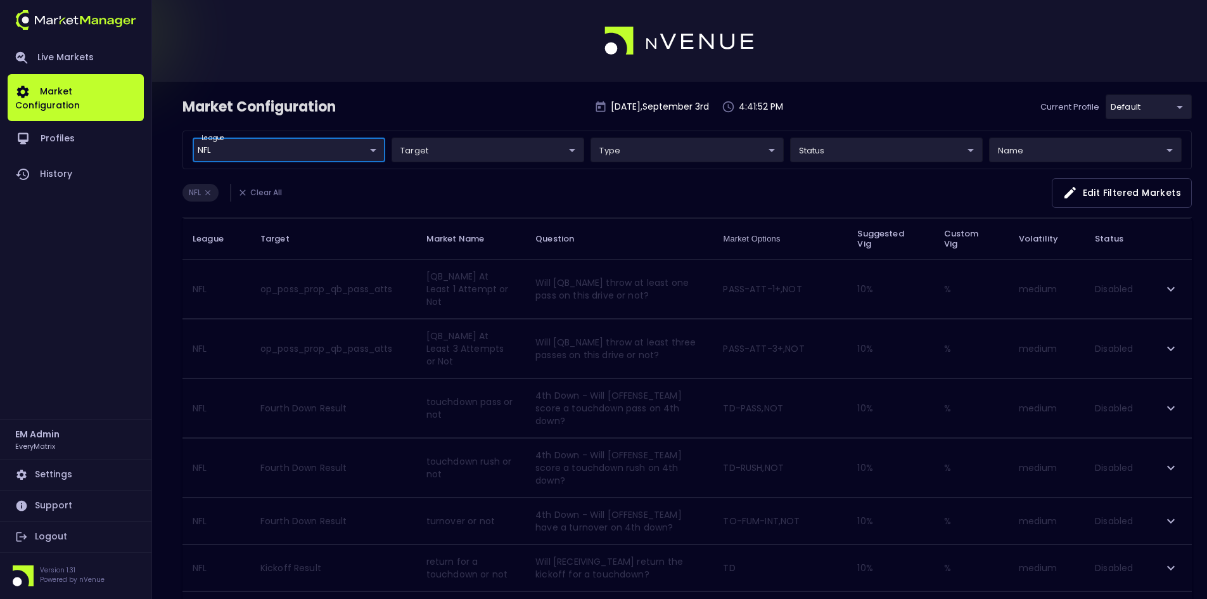
click at [489, 195] on div "NFL Clear All Edit filtered markets" at bounding box center [686, 198] width 1009 height 40
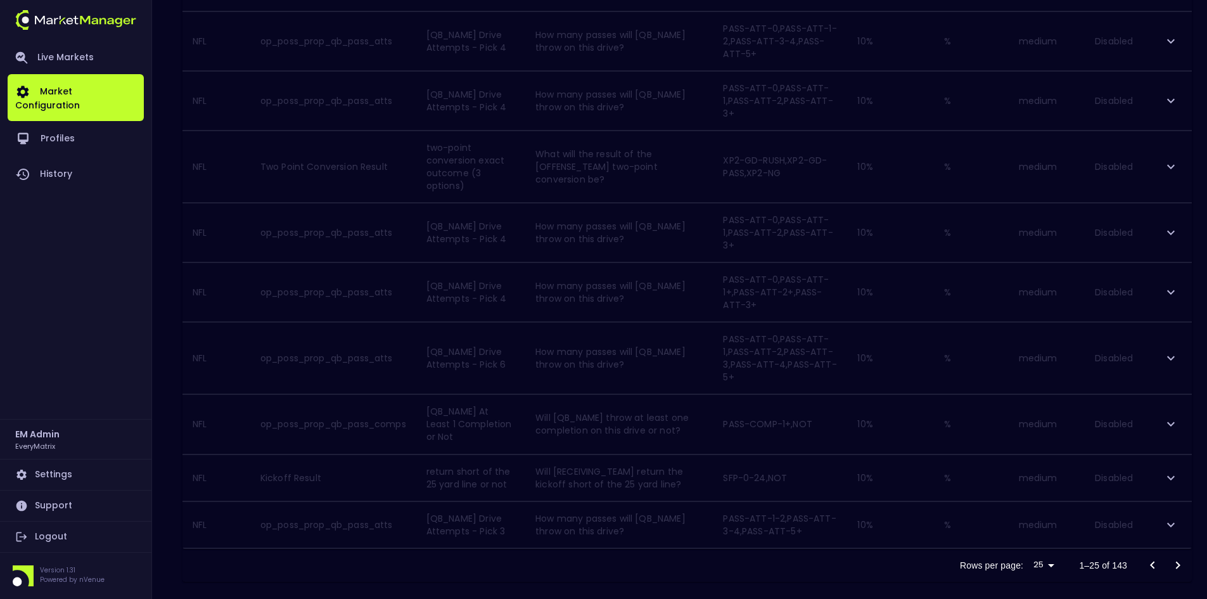
scroll to position [1125, 0]
click at [1179, 549] on icon "Go to next page" at bounding box center [1177, 551] width 15 height 15
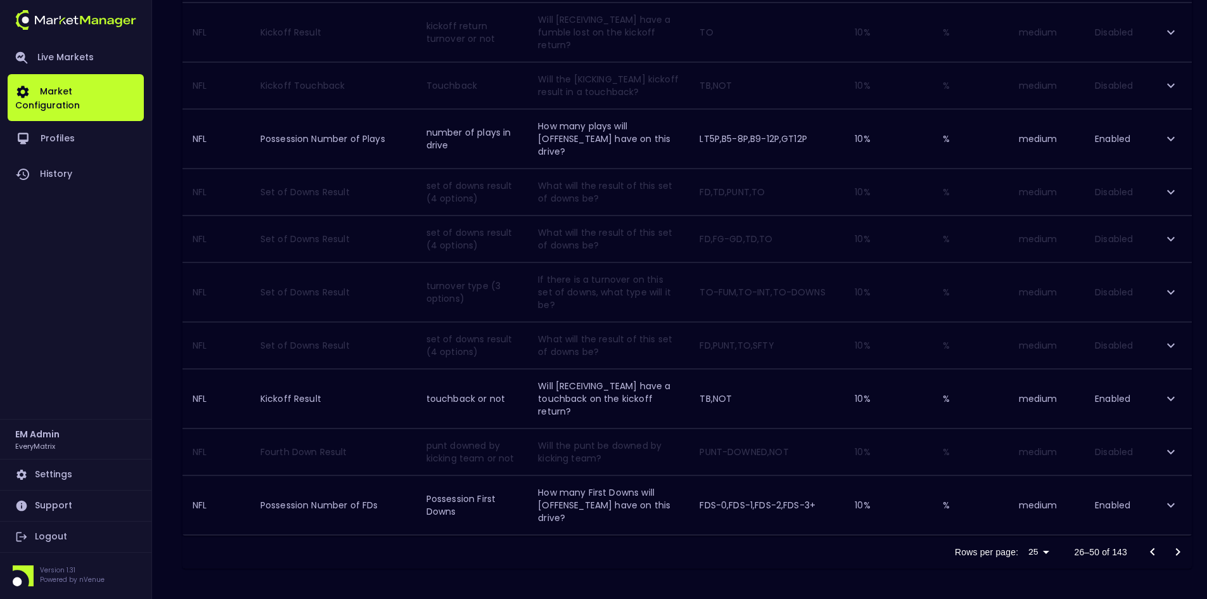
scroll to position [1010, 0]
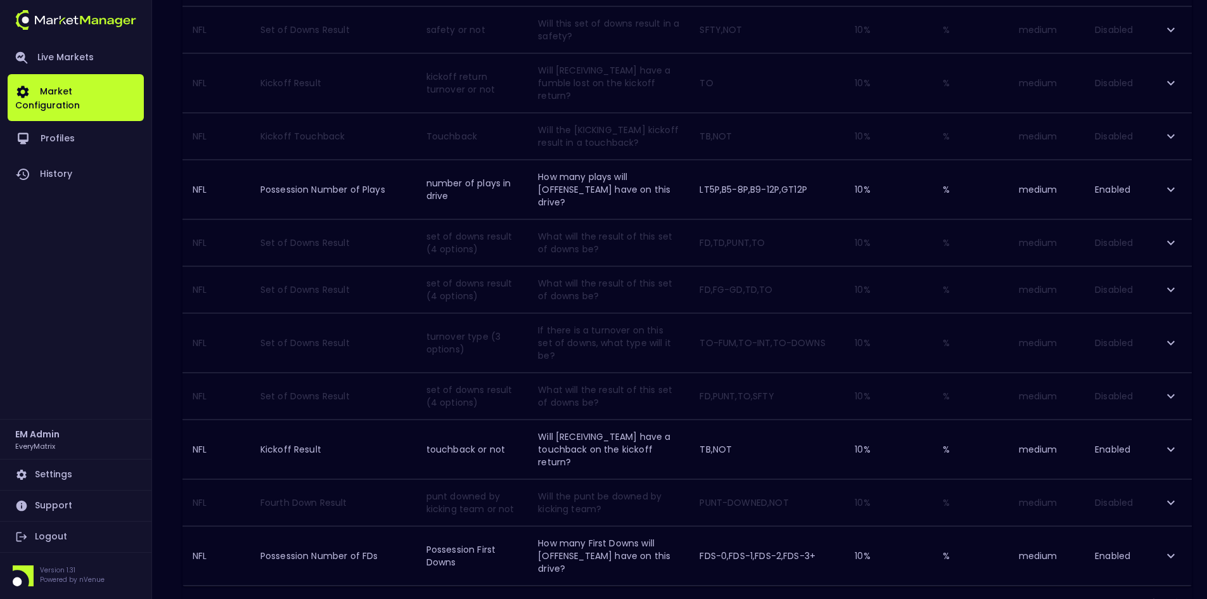
click at [658, 586] on div "Rows per page: 25 25 26–50 of 143" at bounding box center [686, 602] width 1009 height 33
click at [1171, 447] on icon "expand row" at bounding box center [1171, 449] width 8 height 4
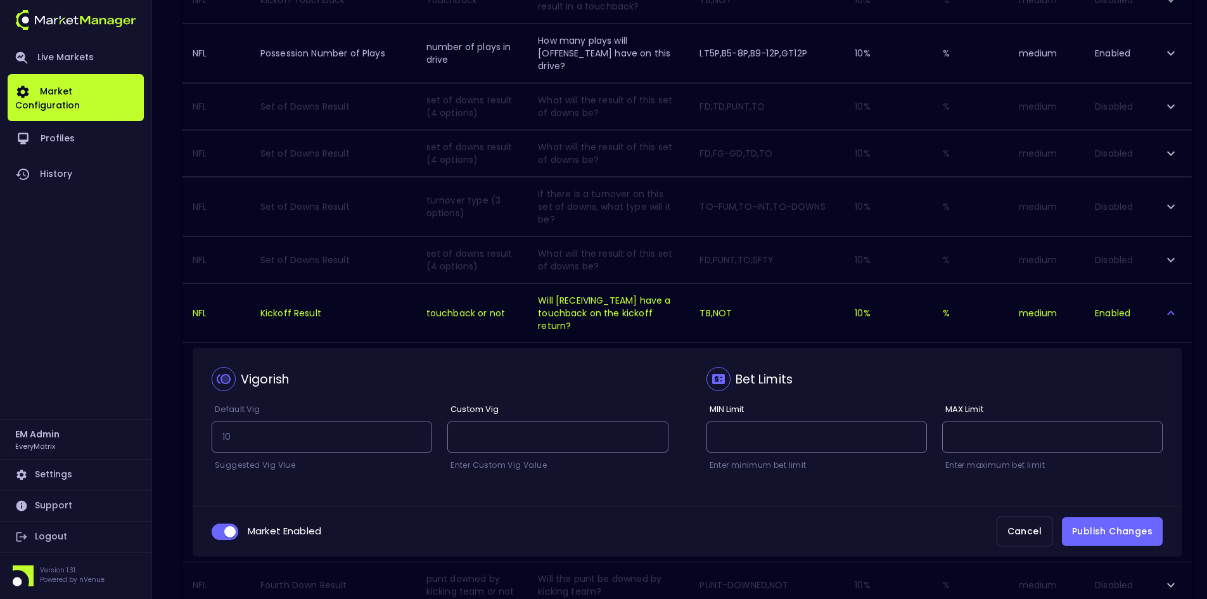
scroll to position [1229, 0]
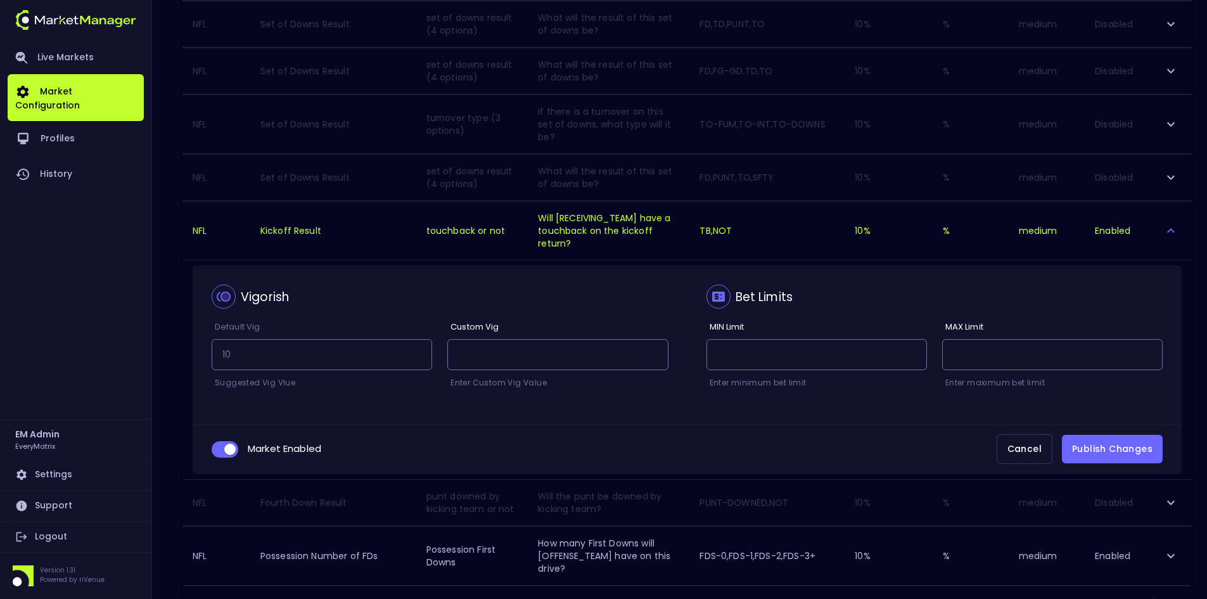
click at [215, 443] on input "collapsible table" at bounding box center [230, 448] width 34 height 11
checkbox input "false"
click at [1122, 435] on button "Publish Changes" at bounding box center [1112, 449] width 101 height 29
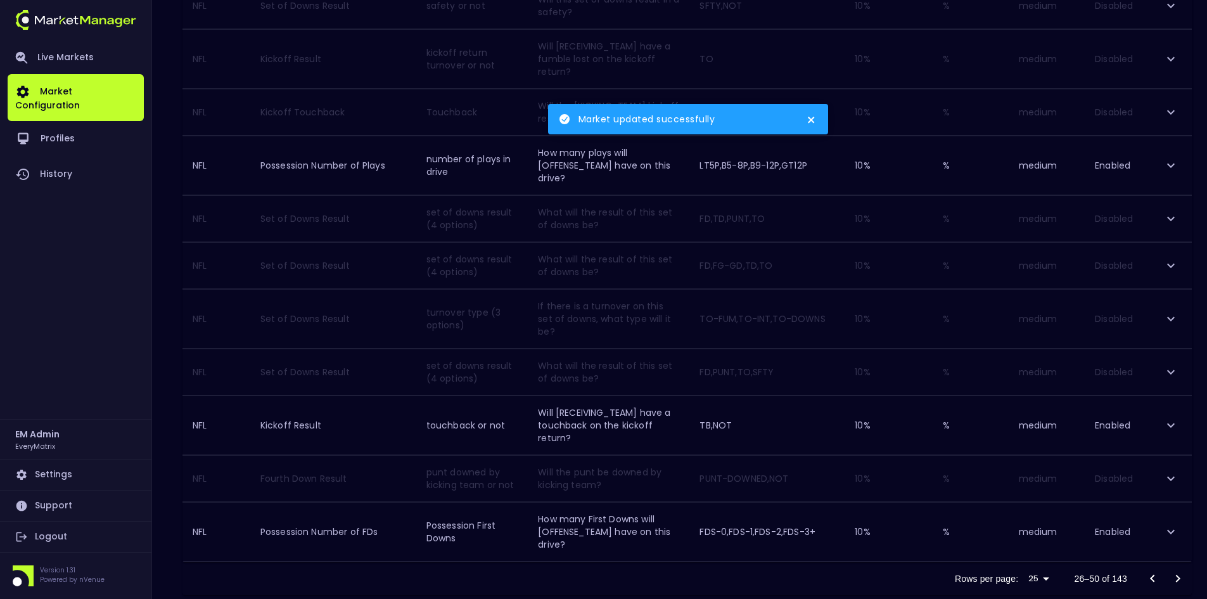
scroll to position [1010, 0]
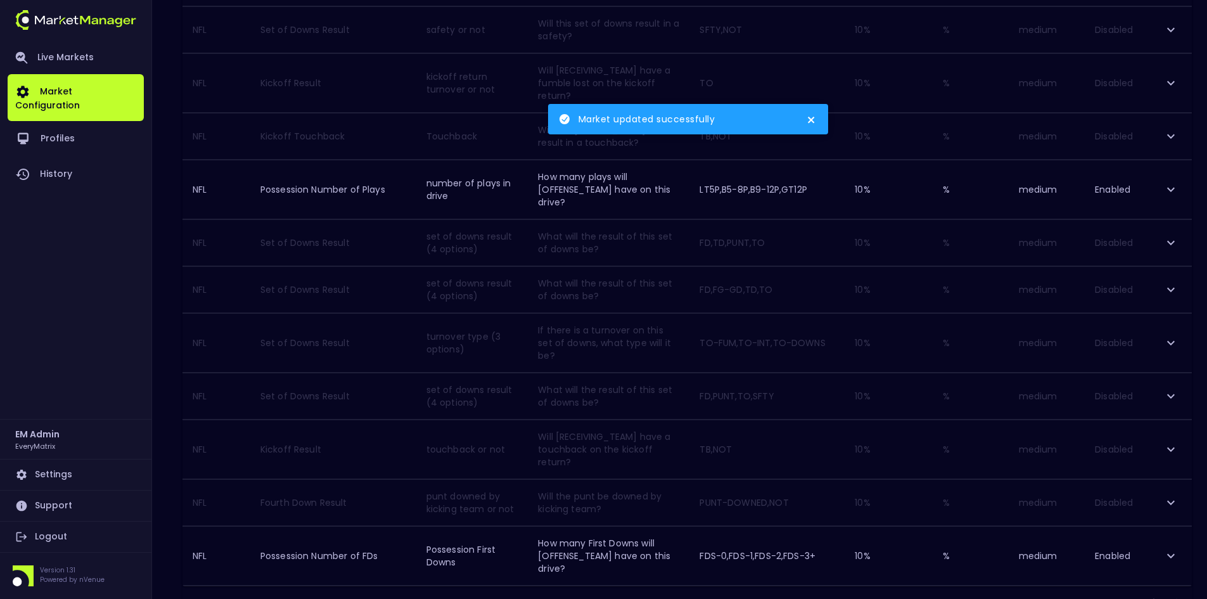
click at [812, 120] on icon "close" at bounding box center [811, 120] width 6 height 6
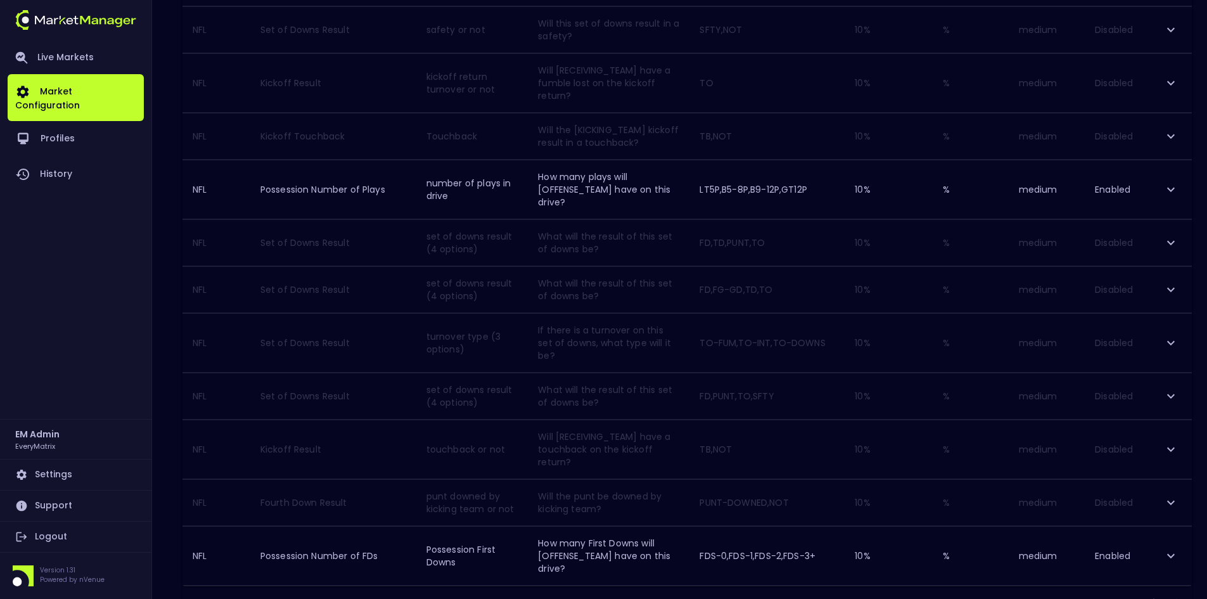
click at [498, 586] on div "Rows per page: 25 25 26–50 of 143" at bounding box center [686, 602] width 1009 height 33
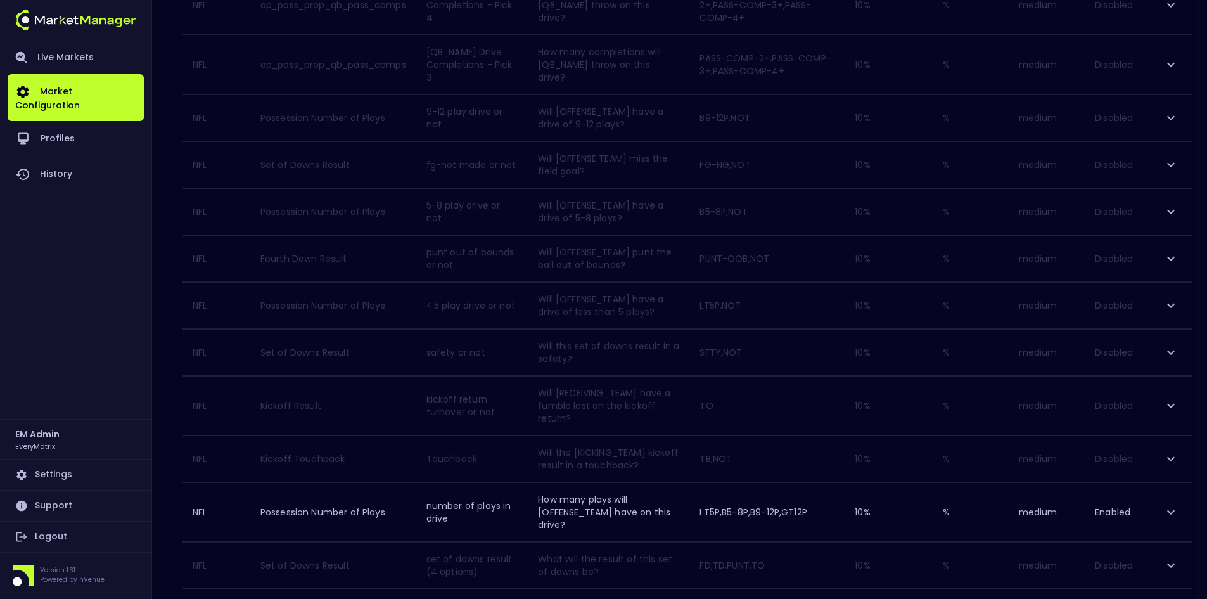
scroll to position [824, 0]
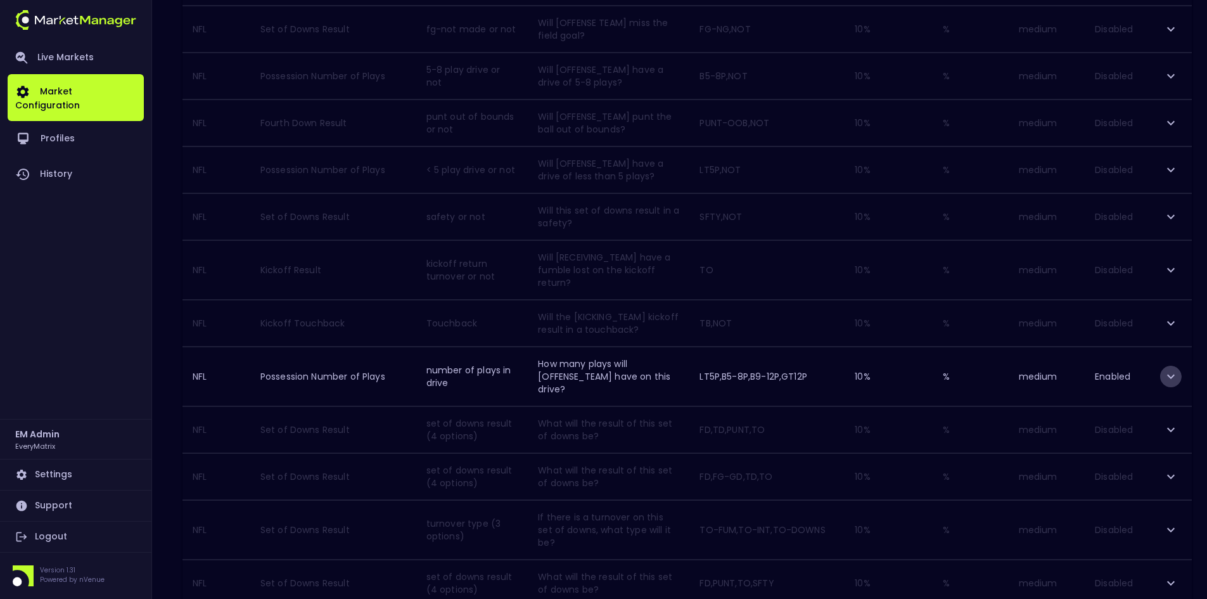
click at [1173, 369] on icon "expand row" at bounding box center [1170, 376] width 15 height 15
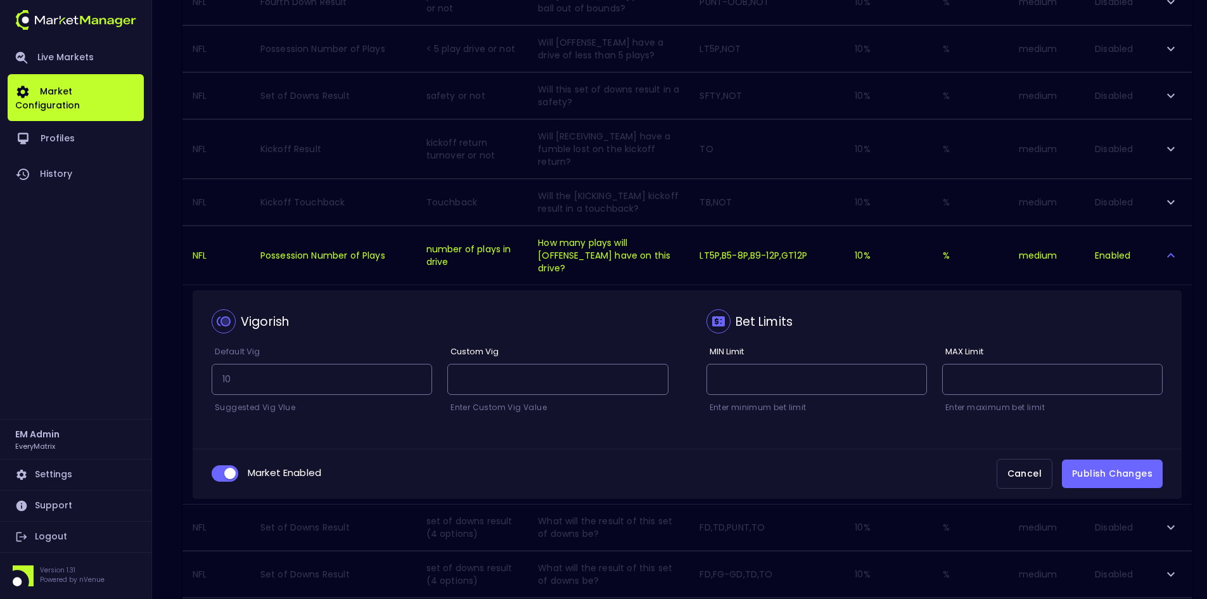
scroll to position [950, 0]
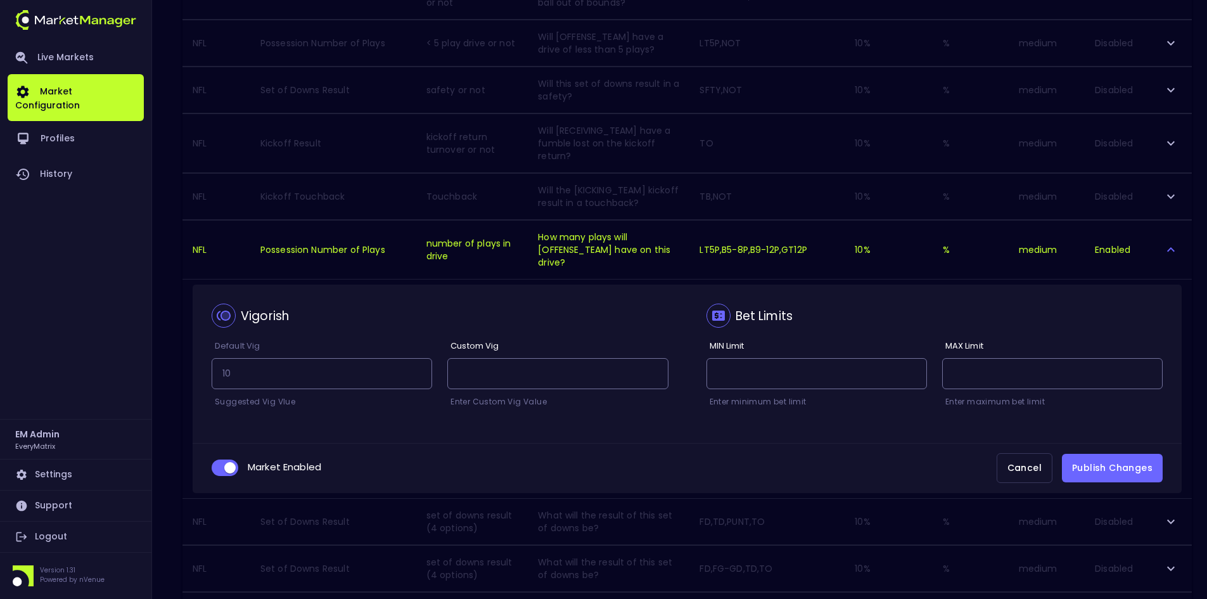
click at [220, 462] on input "collapsible table" at bounding box center [230, 467] width 34 height 11
checkbox input "false"
click at [1093, 454] on button "Publish Changes" at bounding box center [1112, 468] width 101 height 29
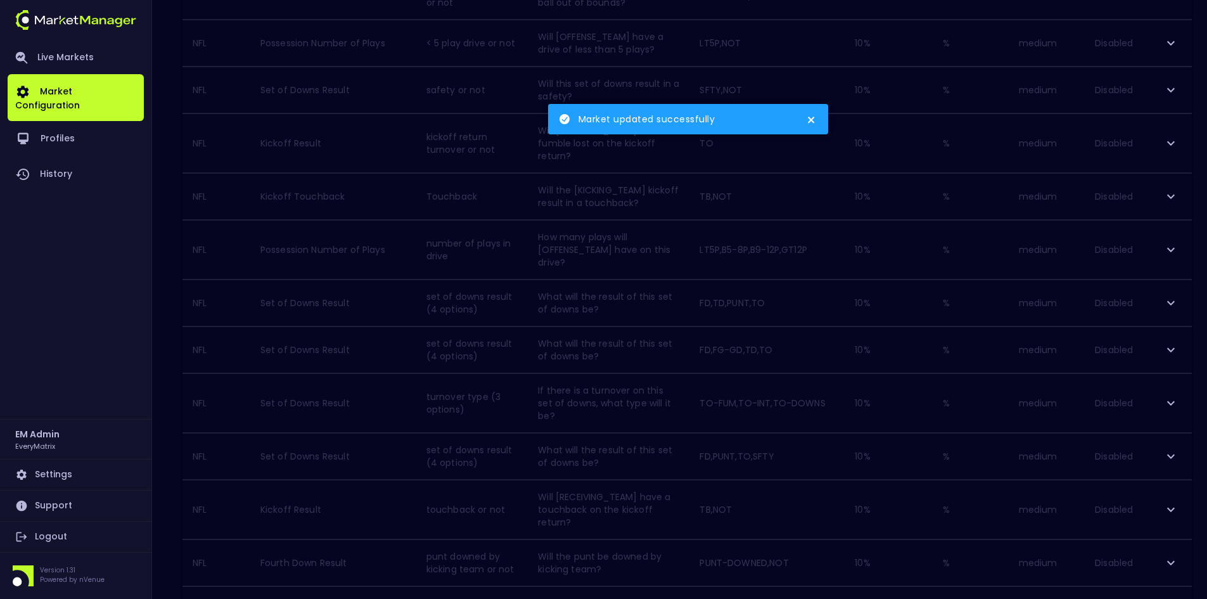
click at [814, 119] on icon "close" at bounding box center [811, 120] width 9 height 10
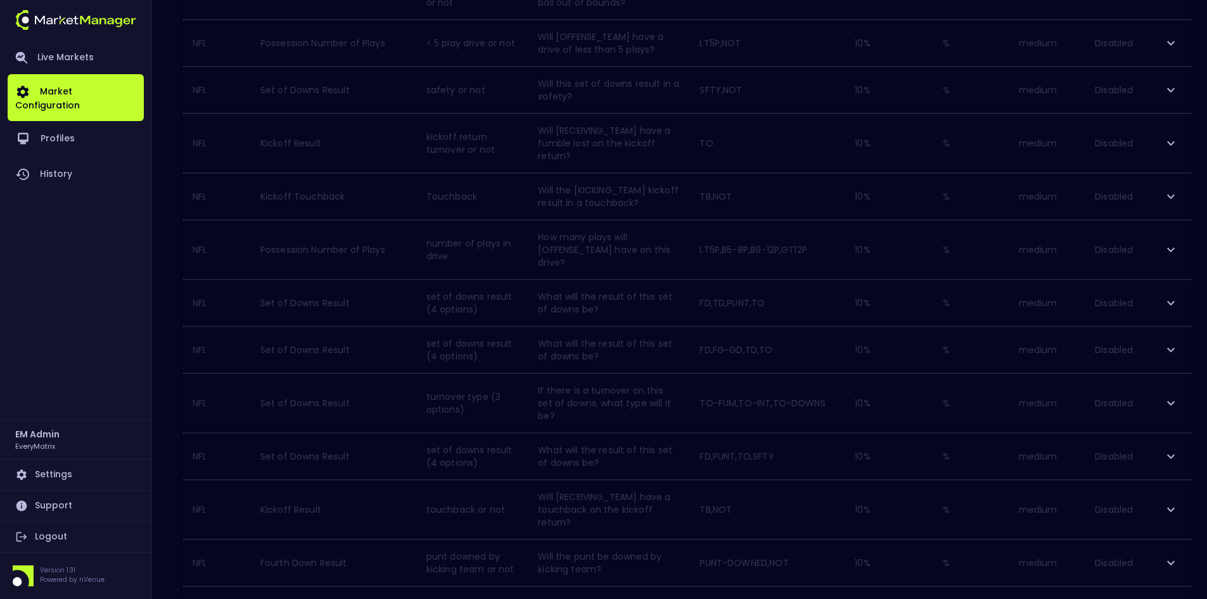
scroll to position [1010, 0]
click at [1178, 548] on icon "expand row" at bounding box center [1170, 555] width 15 height 15
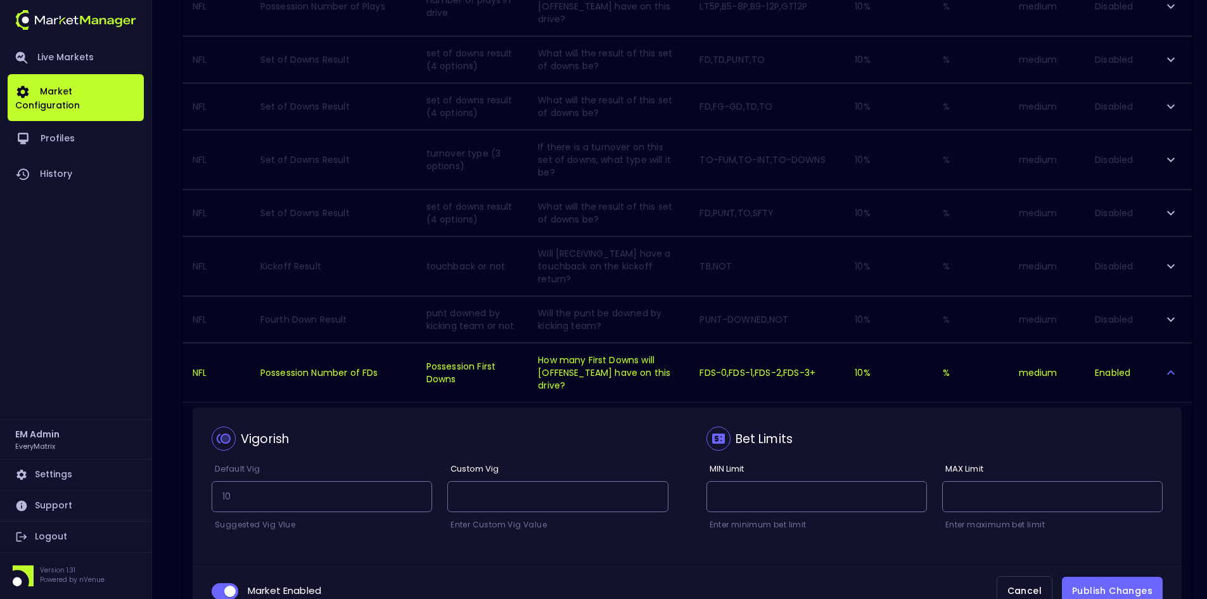
scroll to position [1200, 0]
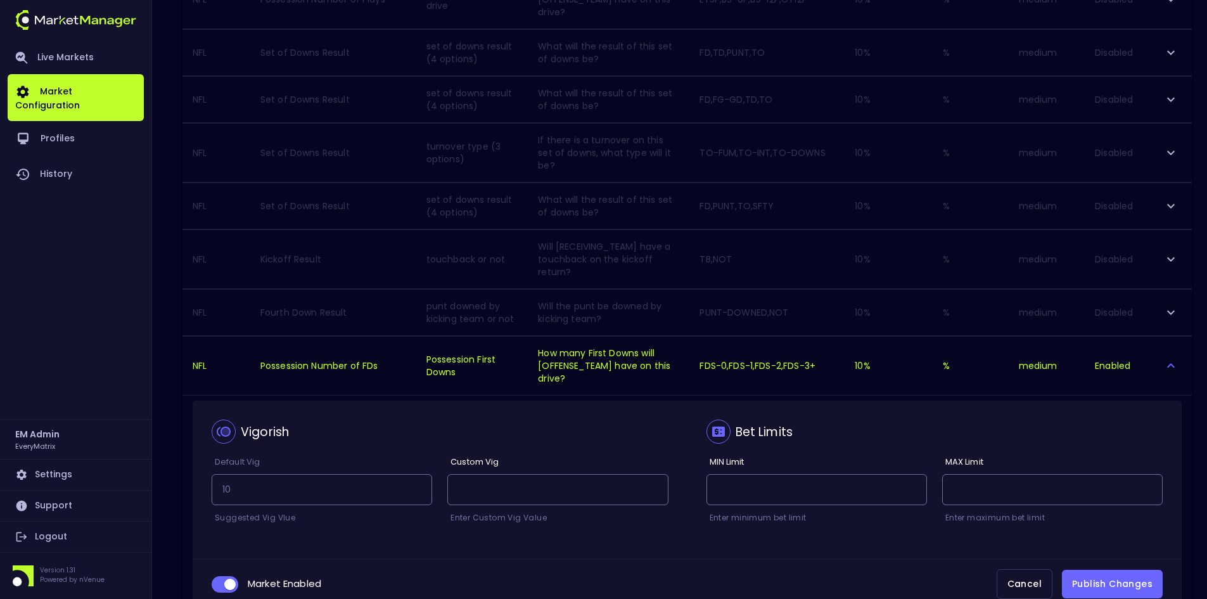
click at [223, 578] on input "collapsible table" at bounding box center [230, 583] width 34 height 11
checkbox input "false"
click at [1109, 569] on button "Publish Changes" at bounding box center [1112, 583] width 101 height 29
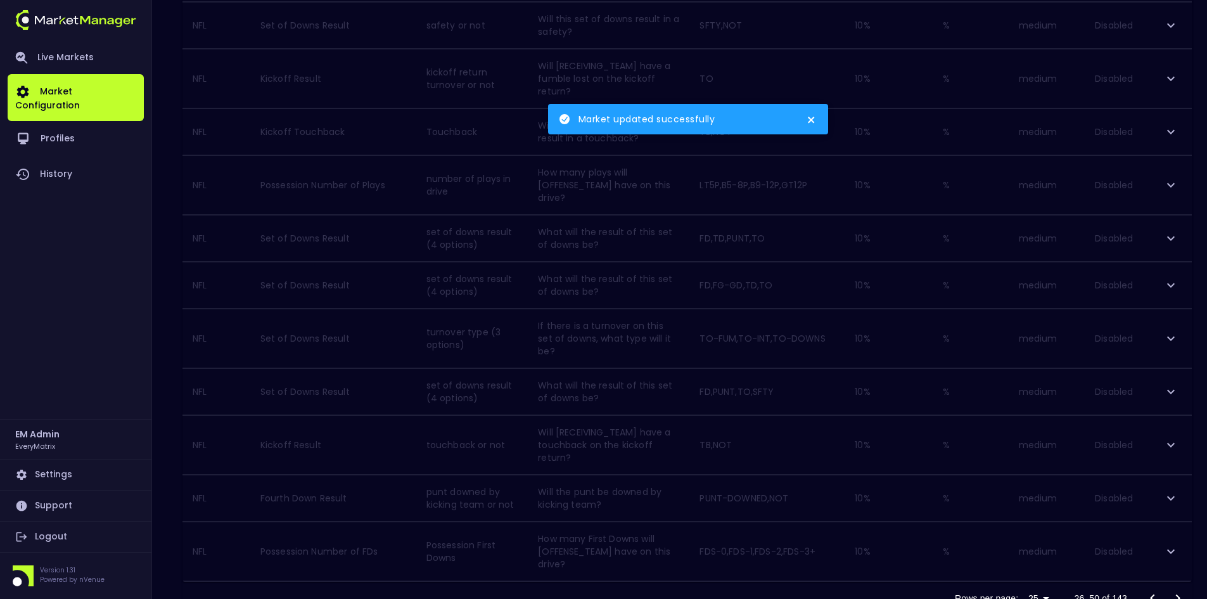
scroll to position [1010, 0]
click at [1180, 595] on icon "Go to next page" at bounding box center [1177, 602] width 15 height 15
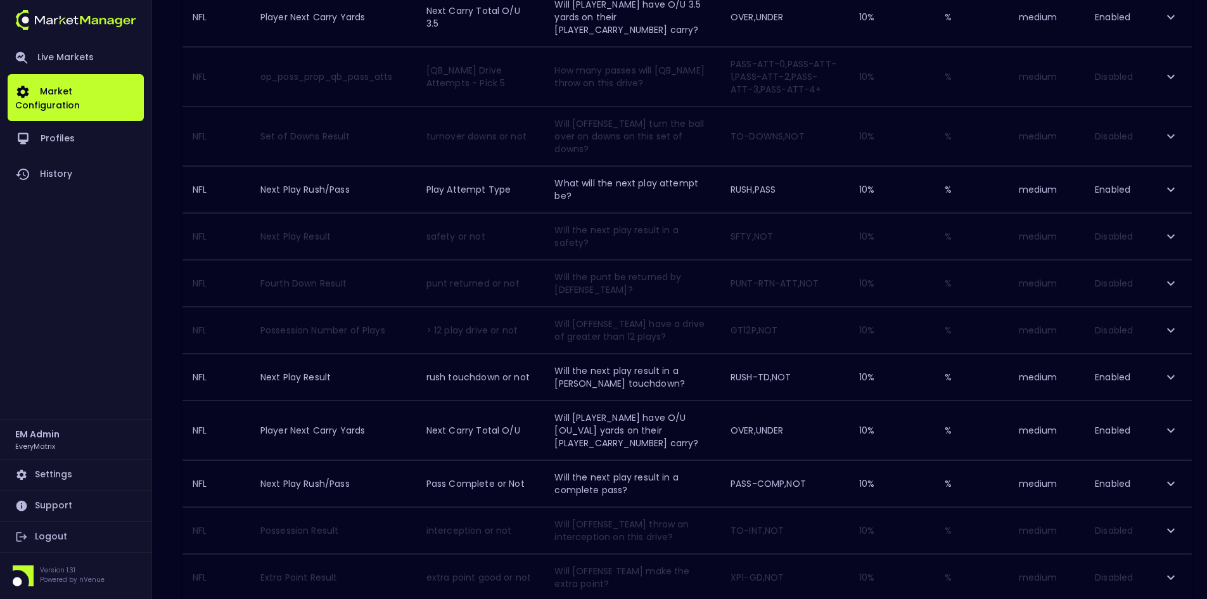
scroll to position [380, 0]
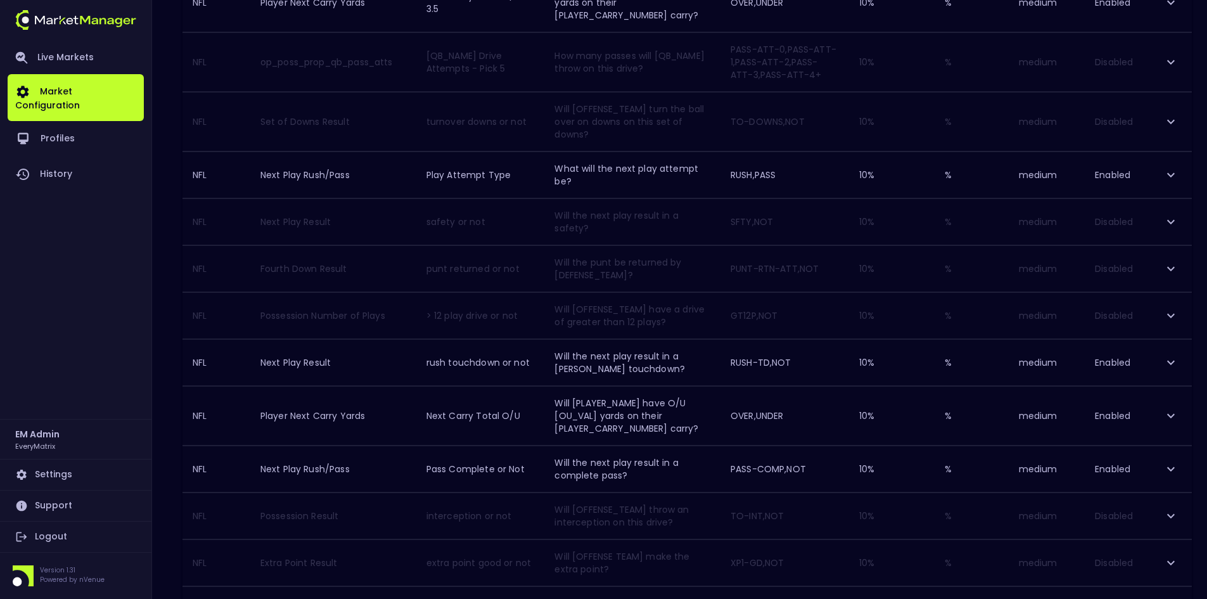
click at [1171, 413] on icon "expand row" at bounding box center [1171, 415] width 8 height 4
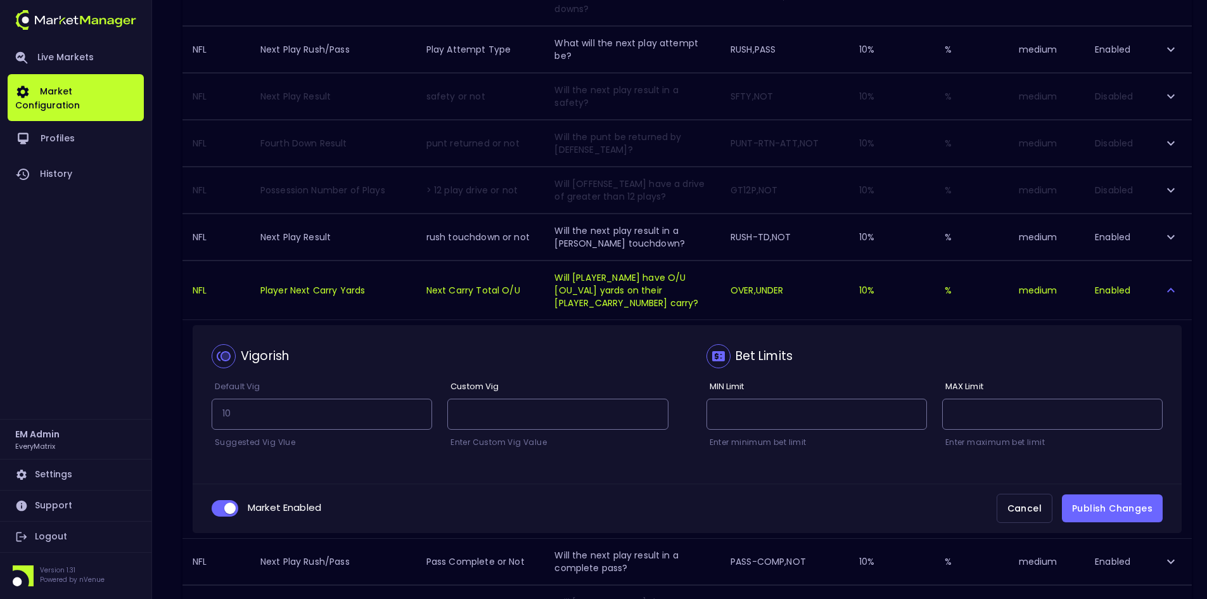
scroll to position [507, 0]
click at [220, 505] on span "collapsible table" at bounding box center [225, 507] width 27 height 16
click at [222, 501] on input "collapsible table" at bounding box center [230, 506] width 34 height 11
checkbox input "false"
click at [1129, 497] on button "Publish Changes" at bounding box center [1112, 507] width 101 height 29
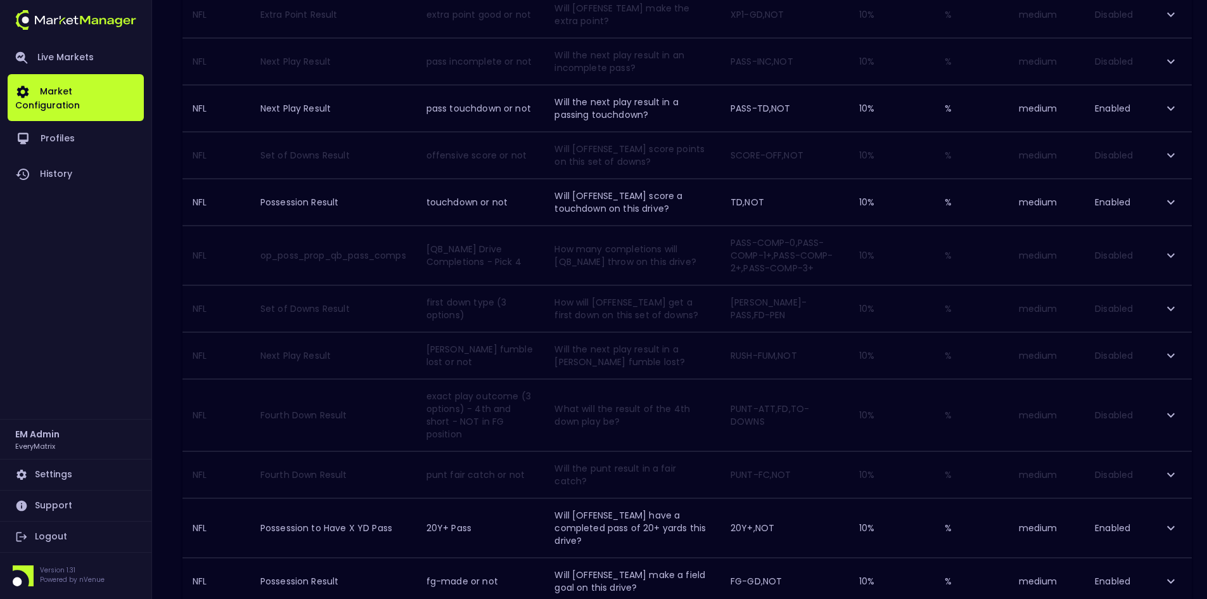
scroll to position [999, 0]
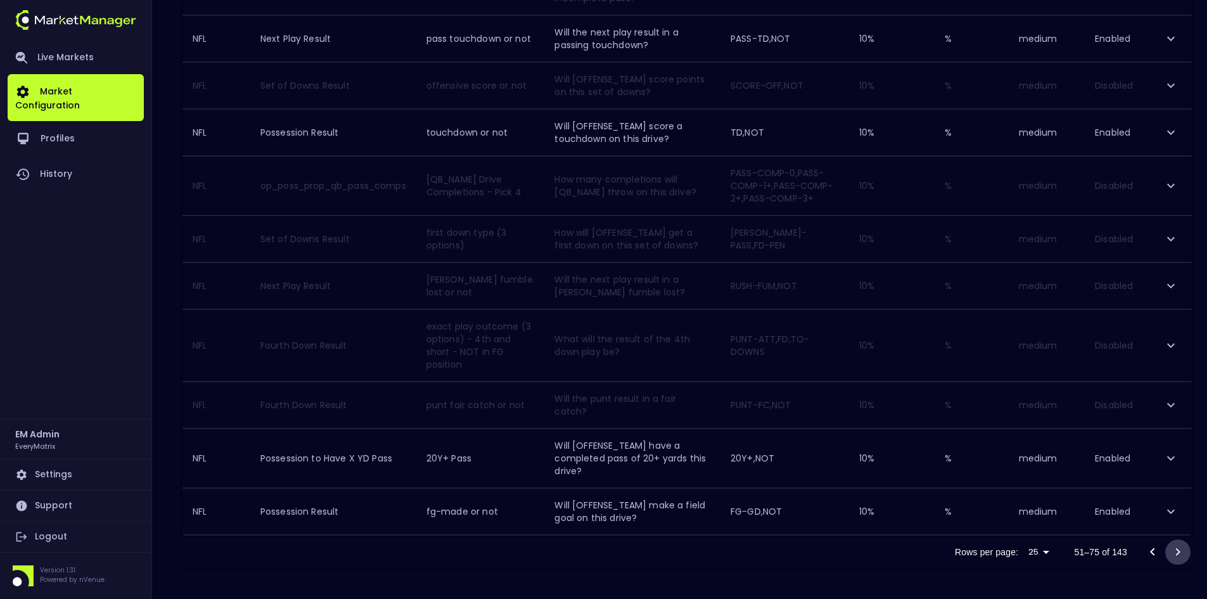
click at [1181, 551] on icon "Go to next page" at bounding box center [1177, 551] width 15 height 15
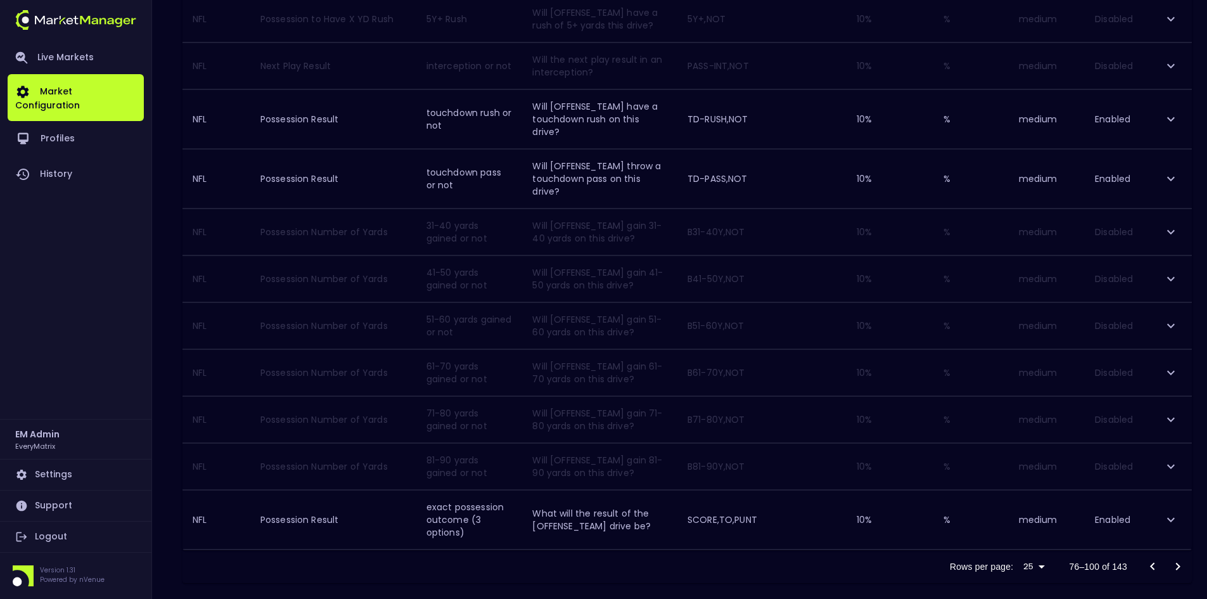
scroll to position [1010, 0]
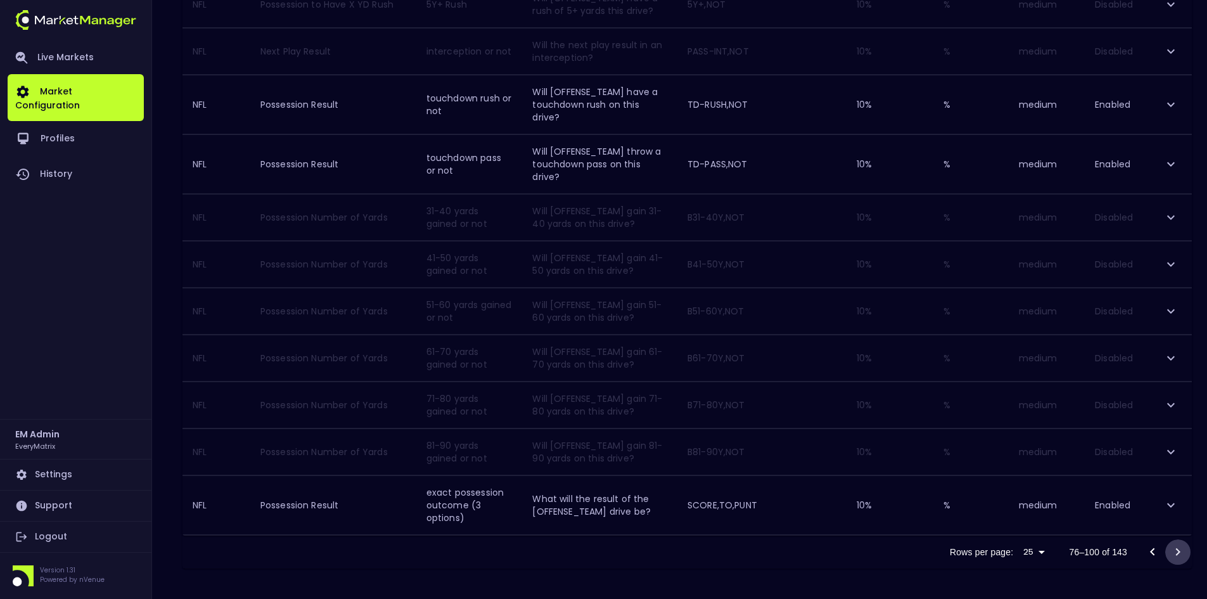
click at [1179, 547] on icon "Go to next page" at bounding box center [1177, 551] width 15 height 15
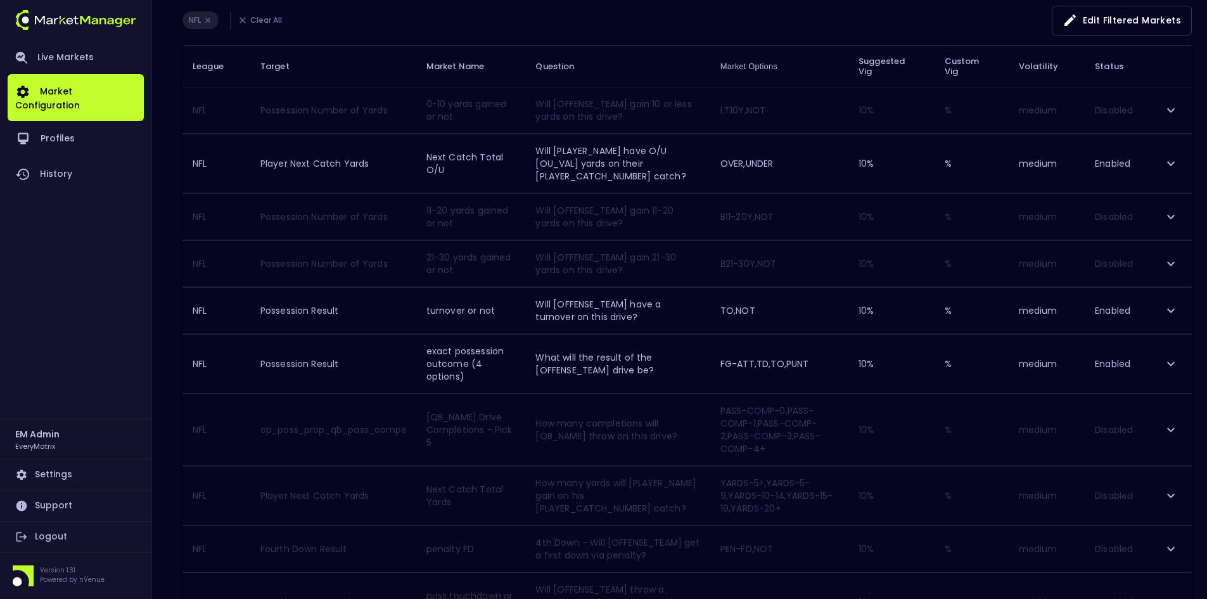
scroll to position [60, 0]
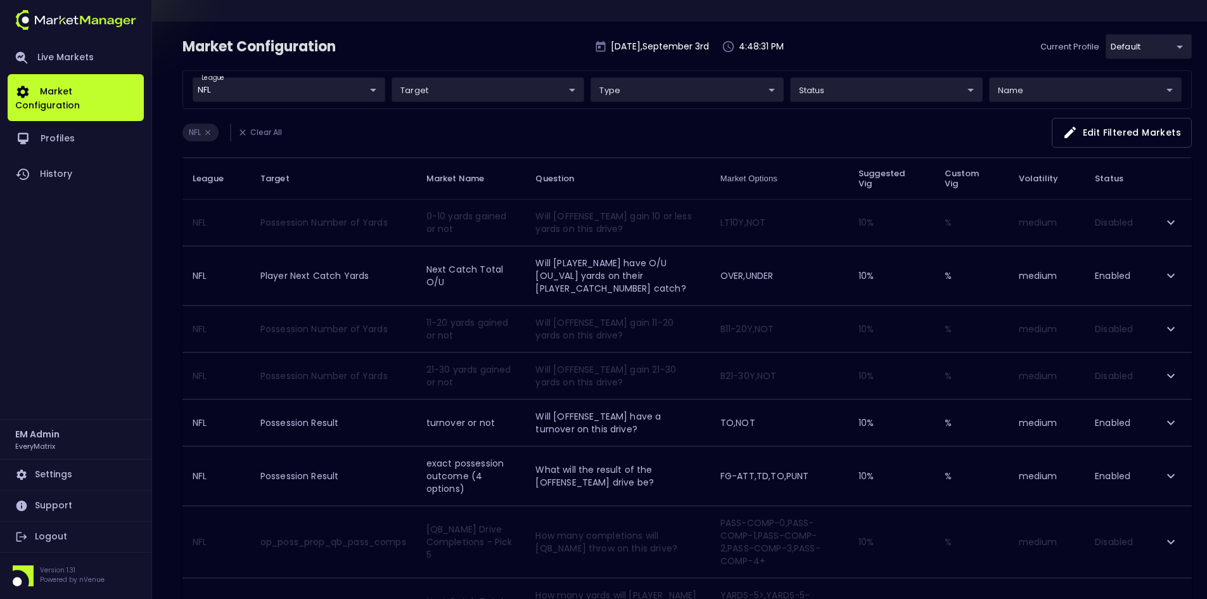
click at [592, 132] on div "NFL Clear All Edit filtered markets" at bounding box center [686, 138] width 1009 height 40
click at [81, 308] on div "Live Markets Market Configuration Profiles History" at bounding box center [76, 230] width 136 height 378
click at [503, 126] on div "NFL Clear All Edit filtered markets" at bounding box center [686, 138] width 1009 height 40
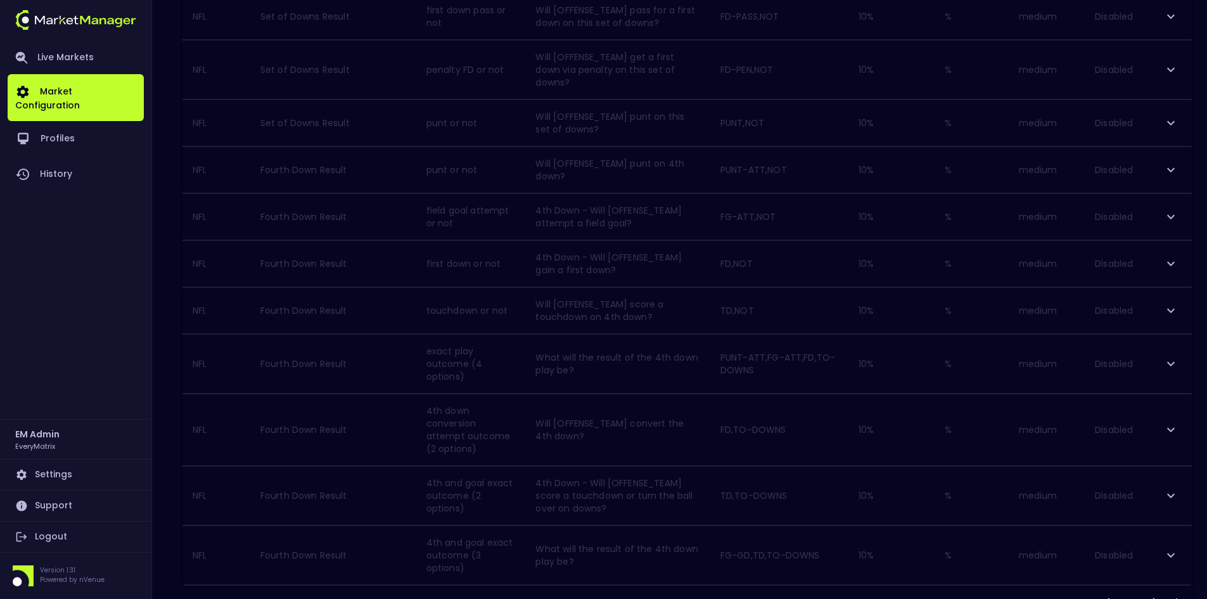
scroll to position [1036, 0]
click at [1177, 557] on icon "Go to next page" at bounding box center [1177, 564] width 15 height 15
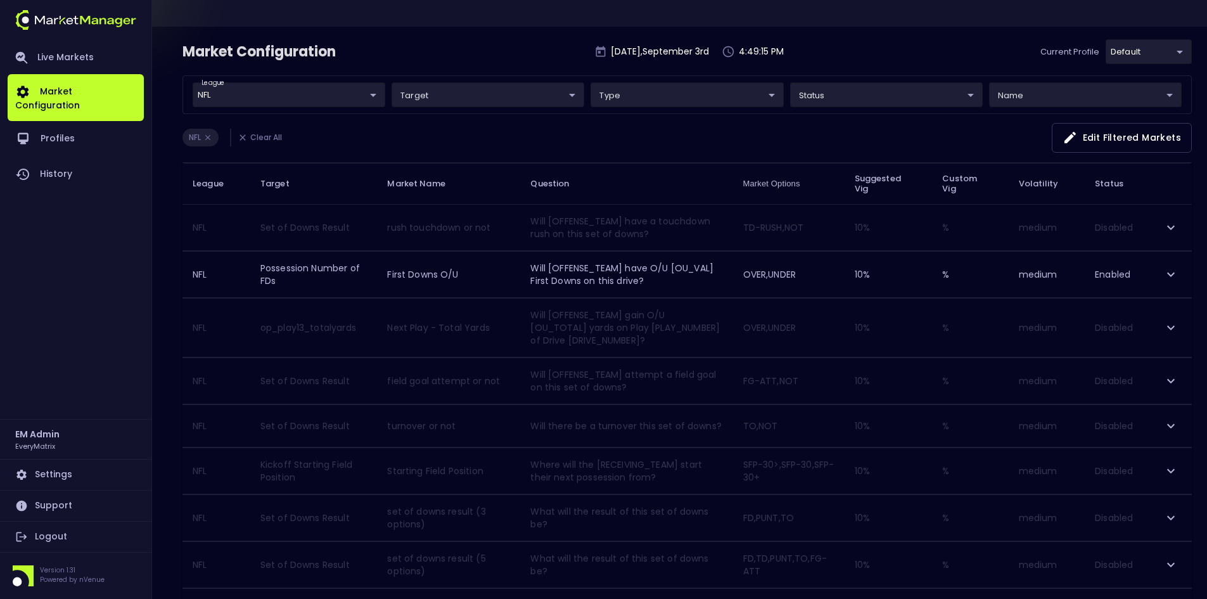
scroll to position [16, 0]
